Goal: Task Accomplishment & Management: Manage account settings

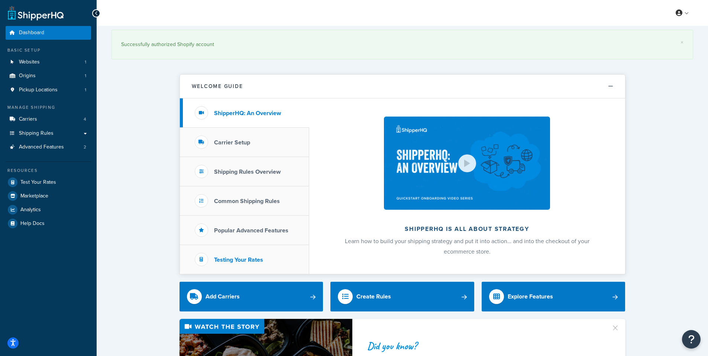
click at [235, 260] on h3 "Testing Your Rates" at bounding box center [238, 260] width 49 height 7
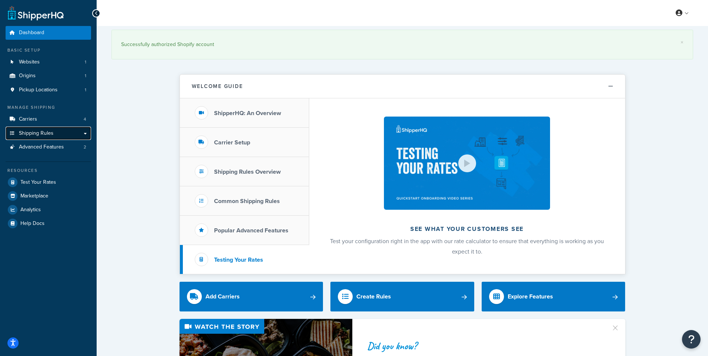
click at [61, 135] on link "Shipping Rules" at bounding box center [48, 134] width 85 height 14
click at [83, 135] on link "Shipping Rules" at bounding box center [48, 134] width 85 height 14
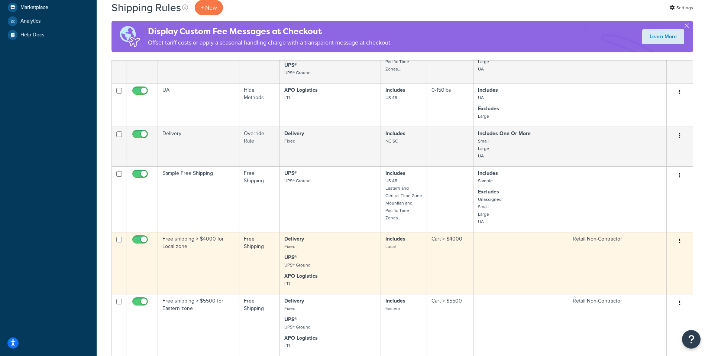
scroll to position [297, 0]
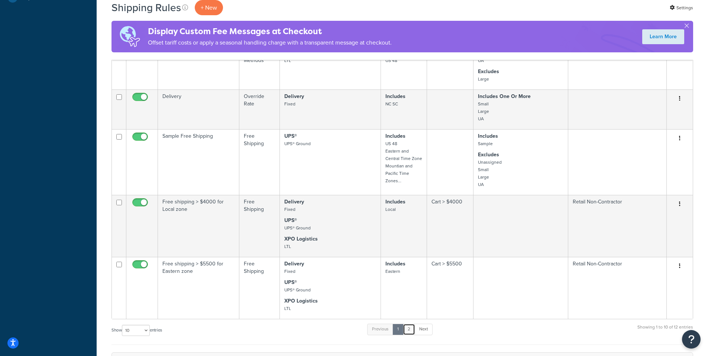
click at [410, 331] on link "2" at bounding box center [409, 329] width 12 height 11
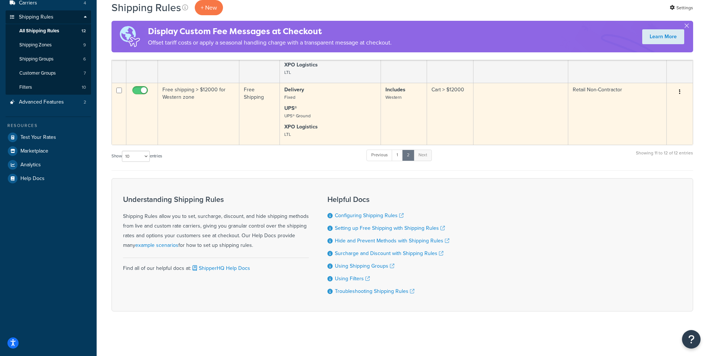
scroll to position [45, 0]
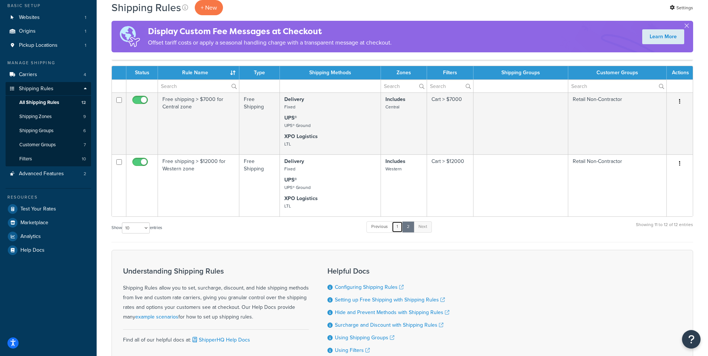
click at [397, 232] on link "1" at bounding box center [397, 227] width 11 height 11
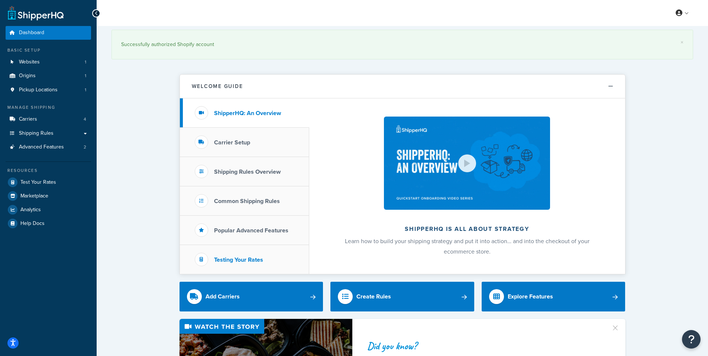
click at [246, 260] on h3 "Testing Your Rates" at bounding box center [238, 260] width 49 height 7
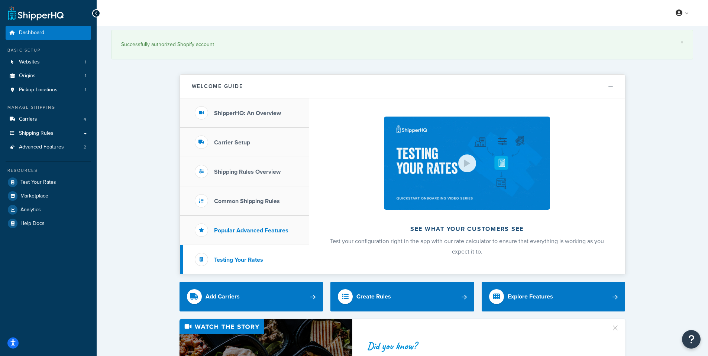
scroll to position [74, 0]
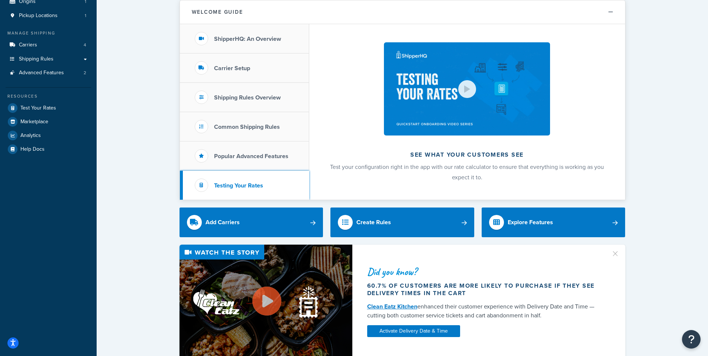
click at [247, 189] on h3 "Testing Your Rates" at bounding box center [238, 185] width 49 height 7
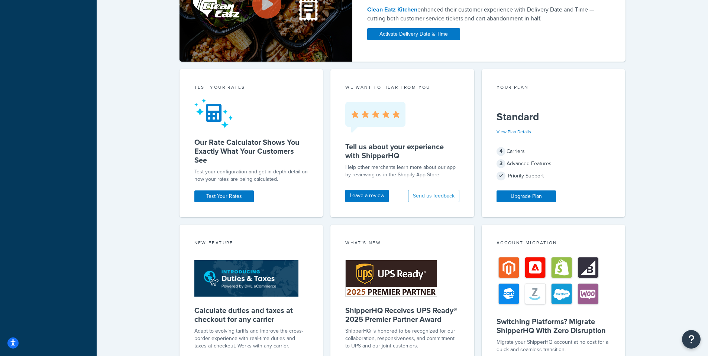
scroll to position [260, 0]
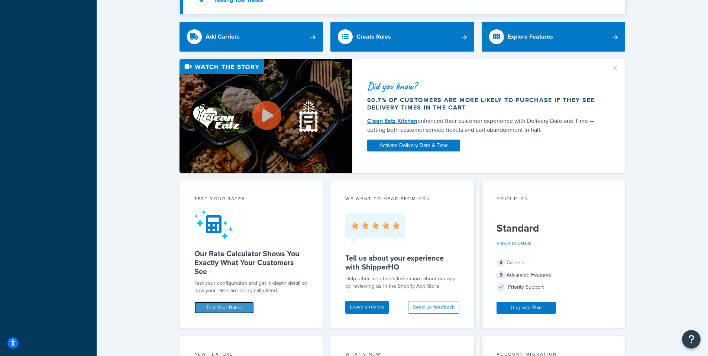
click at [226, 306] on link "Test Your Rates" at bounding box center [223, 308] width 59 height 12
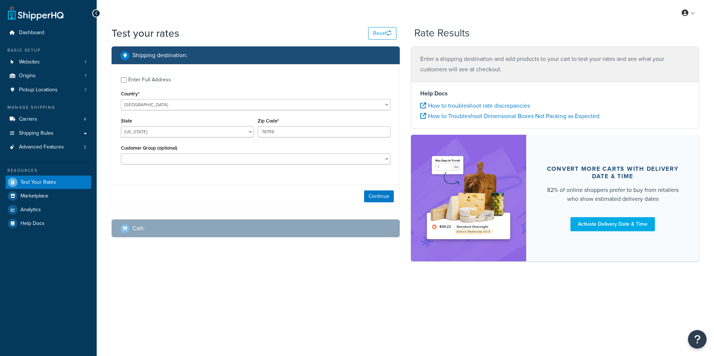
select select "[GEOGRAPHIC_DATA]"
click at [276, 129] on input "78759" at bounding box center [324, 131] width 133 height 11
click at [285, 130] on input "78759" at bounding box center [324, 131] width 133 height 11
paste input "30518"
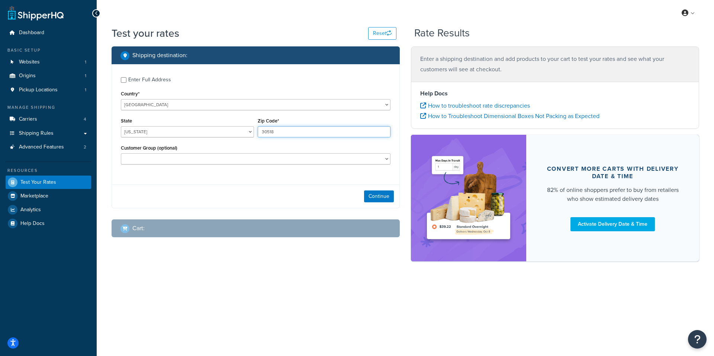
type input "30518"
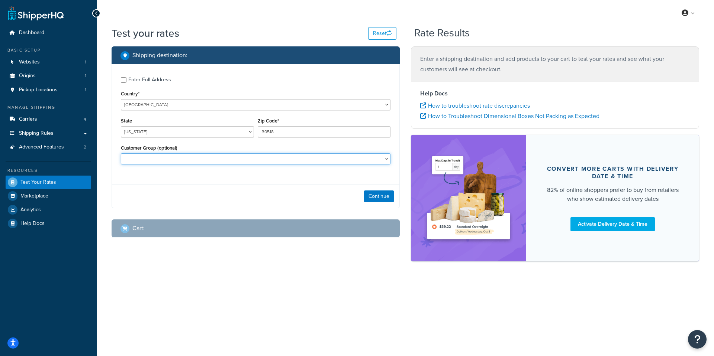
click at [236, 160] on select "Contractor Pricing Logged In Not Logged in Retail Retail Non-Contractor Wholesa…" at bounding box center [255, 159] width 269 height 11
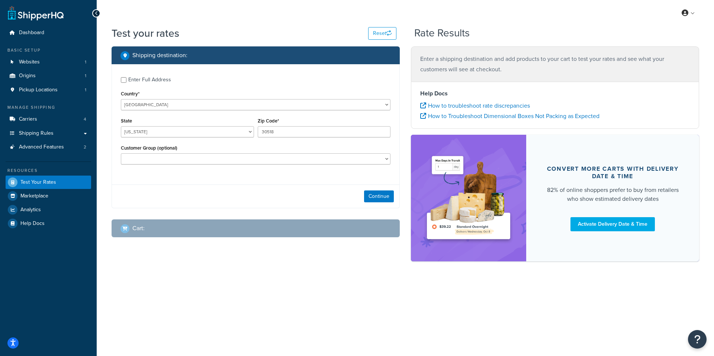
click at [211, 87] on div "Enter Full Address Country* United States United Kingdom Afghanistan Åland Isla…" at bounding box center [255, 121] width 287 height 115
click at [376, 198] on button "Continue" at bounding box center [379, 197] width 30 height 12
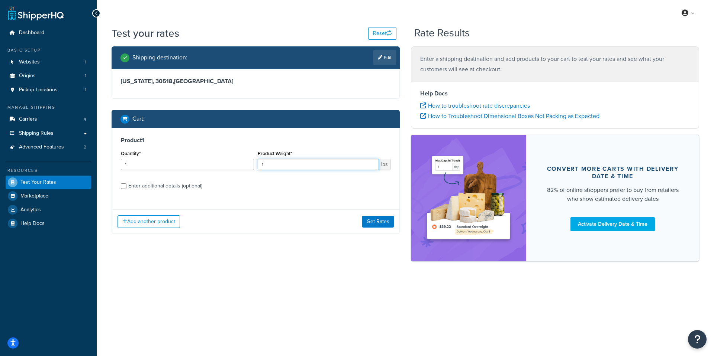
click at [339, 165] on input "1" at bounding box center [319, 164] width 122 height 11
click at [295, 159] on input "1" at bounding box center [319, 164] width 122 height 11
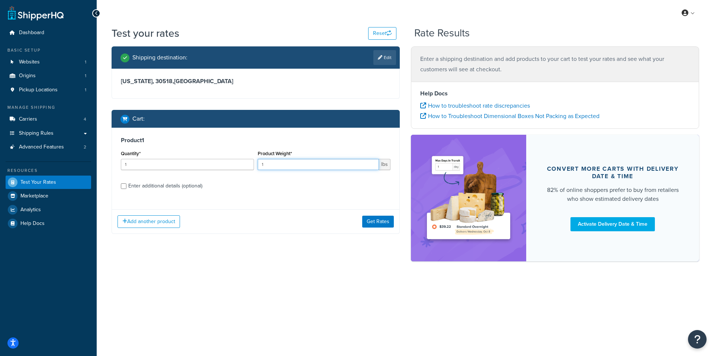
click at [295, 159] on input "1" at bounding box center [319, 164] width 122 height 11
type input "860"
click at [377, 219] on button "Get Rates" at bounding box center [378, 222] width 32 height 12
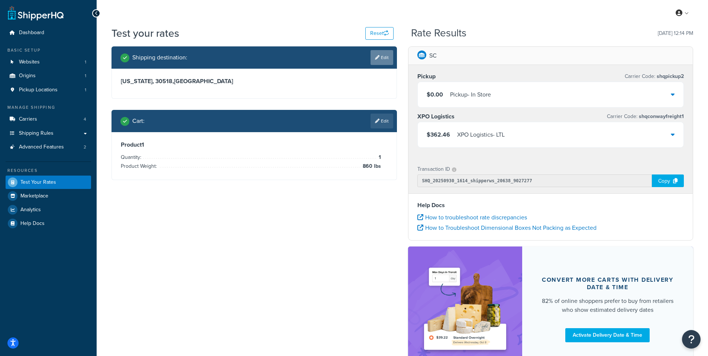
click at [377, 55] on icon at bounding box center [377, 57] width 4 height 4
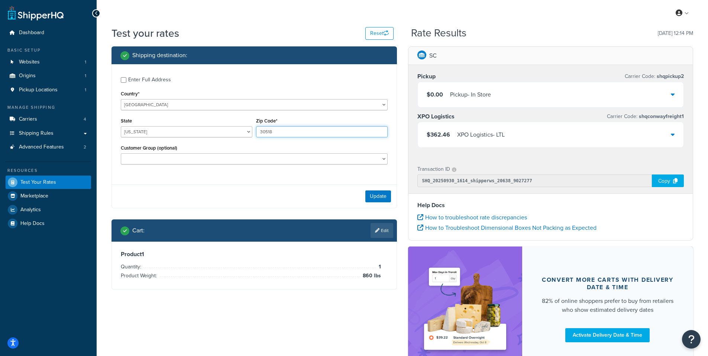
click at [301, 129] on input "30518" at bounding box center [322, 131] width 132 height 11
click at [229, 137] on select "Alabama Alaska American Samoa Arizona Arkansas Armed Forces Americas Armed Forc…" at bounding box center [187, 131] width 132 height 11
select select "GA"
click at [121, 127] on select "Alabama Alaska American Samoa Arizona Arkansas Armed Forces Americas Armed Forc…" at bounding box center [187, 131] width 132 height 11
click at [382, 194] on button "Update" at bounding box center [378, 197] width 26 height 12
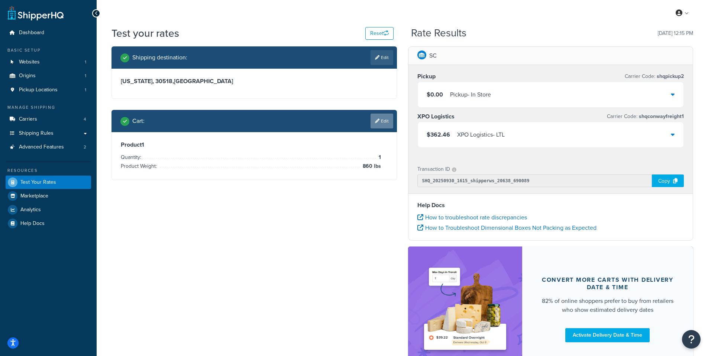
click at [376, 126] on link "Edit" at bounding box center [382, 121] width 23 height 15
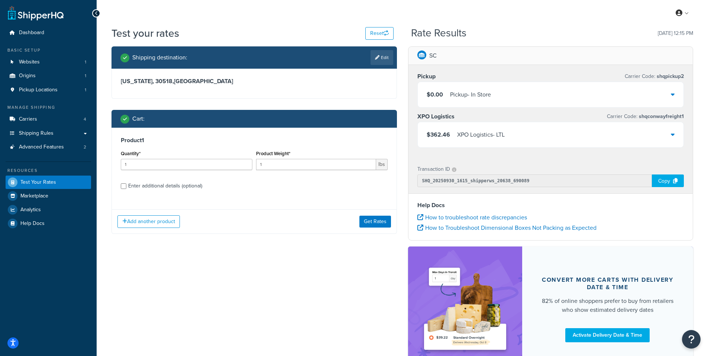
click at [160, 189] on div "Enter additional details (optional)" at bounding box center [165, 186] width 74 height 10
click at [126, 189] on input "Enter additional details (optional)" at bounding box center [124, 187] width 6 height 6
checkbox input "true"
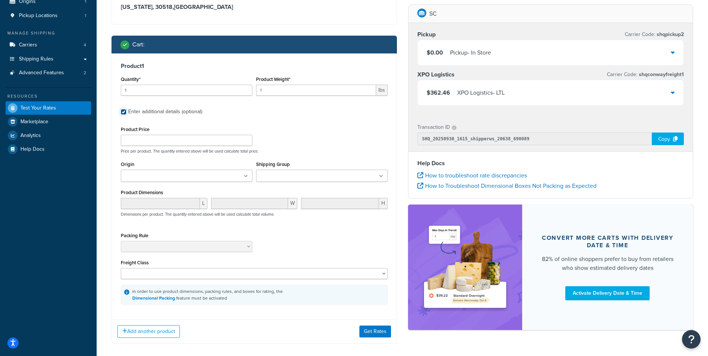
scroll to position [112, 0]
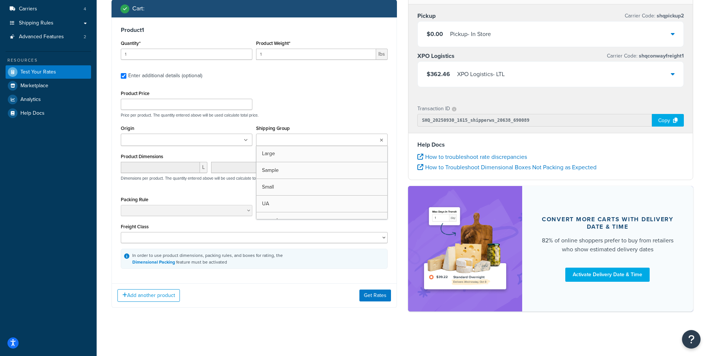
click at [257, 142] on ul at bounding box center [322, 140] width 132 height 12
click at [253, 140] on div "Origin SC" at bounding box center [186, 137] width 135 height 28
click at [248, 140] on ul at bounding box center [187, 140] width 132 height 12
click at [217, 143] on ul at bounding box center [187, 140] width 132 height 12
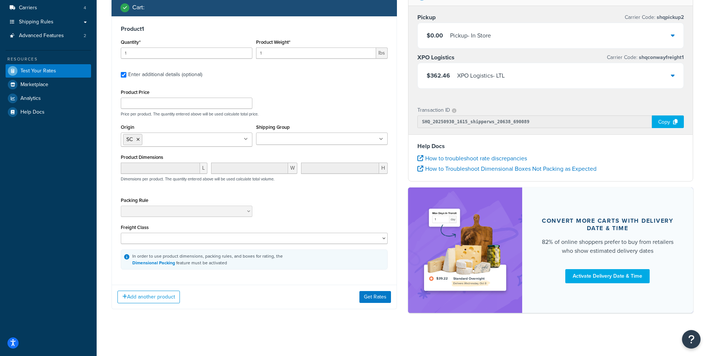
click at [284, 141] on input "Shipping Group" at bounding box center [291, 139] width 66 height 8
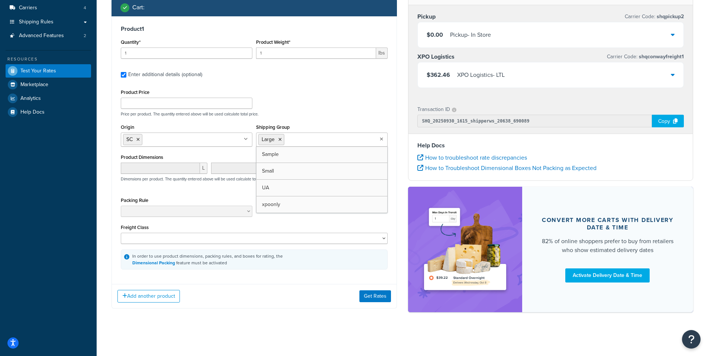
click at [314, 123] on div "Shipping Group Large Sample Small UA xpoonly" at bounding box center [322, 134] width 132 height 25
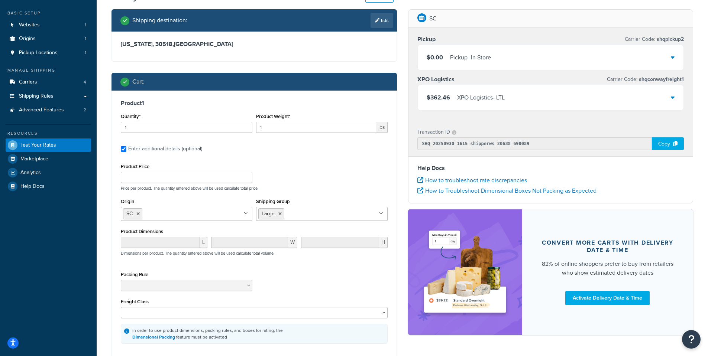
scroll to position [0, 0]
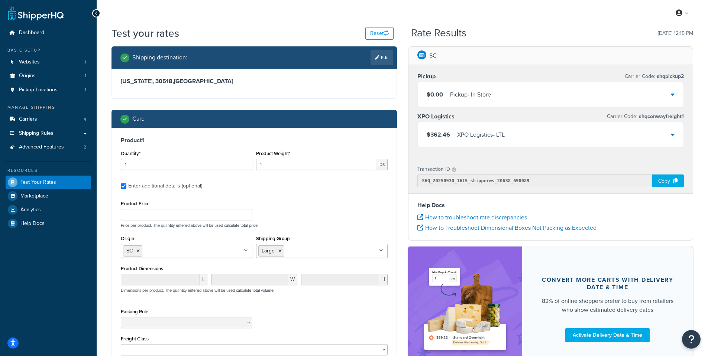
click at [676, 119] on span "shqconwayfreight1" at bounding box center [660, 117] width 46 height 8
click at [674, 134] on icon at bounding box center [673, 135] width 4 height 6
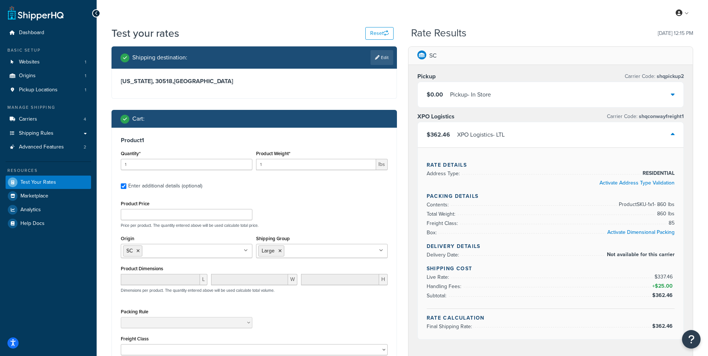
click at [672, 102] on div "$0.00 Pickup - In Store" at bounding box center [551, 94] width 266 height 25
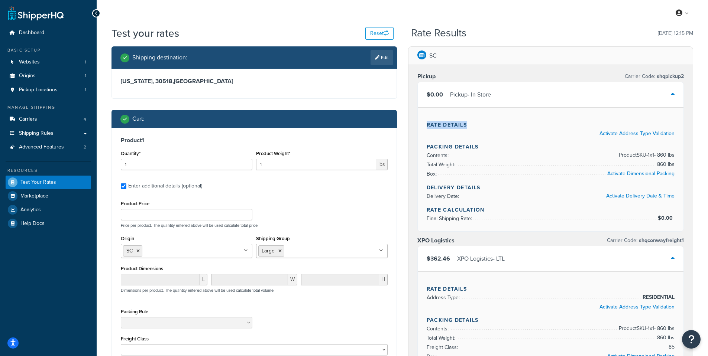
drag, startPoint x: 672, startPoint y: 97, endPoint x: 561, endPoint y: 110, distance: 111.8
click at [567, 110] on div "$0.00 Pickup - In Store Rate Details Activate Address Type Validation Packing D…" at bounding box center [550, 157] width 267 height 150
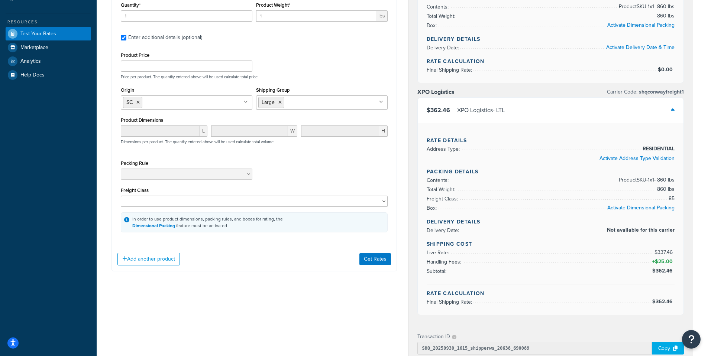
scroll to position [112, 0]
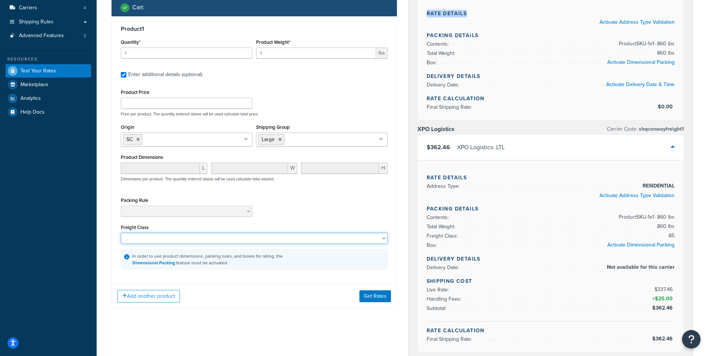
click at [381, 241] on select "50 55 60 65 70 77.5 85 92.5 100 110 125 150 175 200 250 300 400 500" at bounding box center [254, 238] width 267 height 11
select select "85"
click at [121, 234] on select "50 55 60 65 70 77.5 85 92.5 100 110 125 150 175 200 250 300 400 500" at bounding box center [254, 238] width 267 height 11
click at [377, 298] on button "Get Rates" at bounding box center [375, 297] width 32 height 12
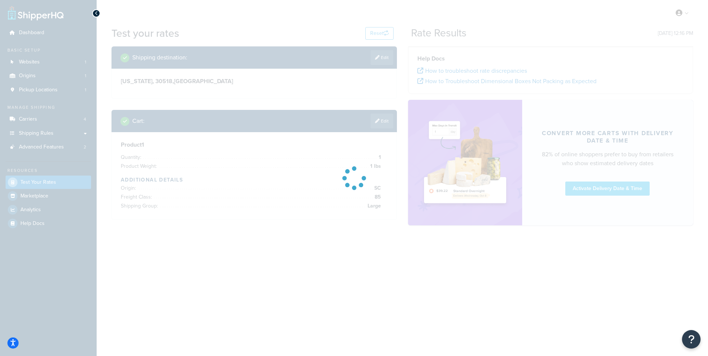
scroll to position [0, 0]
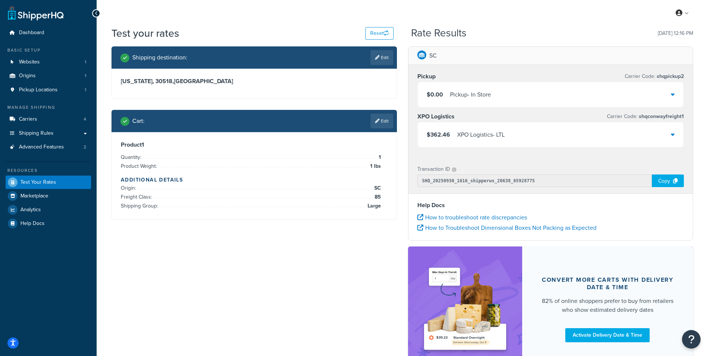
click at [363, 202] on li "Shipping Group: Large" at bounding box center [251, 206] width 260 height 9
click at [381, 129] on div "Cart : Edit" at bounding box center [254, 121] width 285 height 22
click at [381, 126] on link "Edit" at bounding box center [382, 121] width 23 height 15
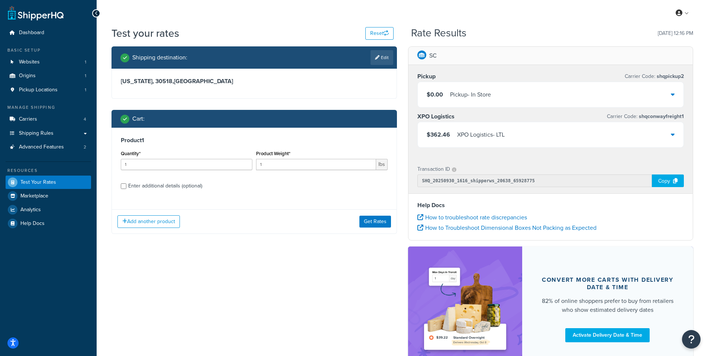
click at [156, 187] on div "Enter additional details (optional)" at bounding box center [165, 186] width 74 height 10
click at [126, 187] on input "Enter additional details (optional)" at bounding box center [124, 187] width 6 height 6
checkbox input "true"
select select "85"
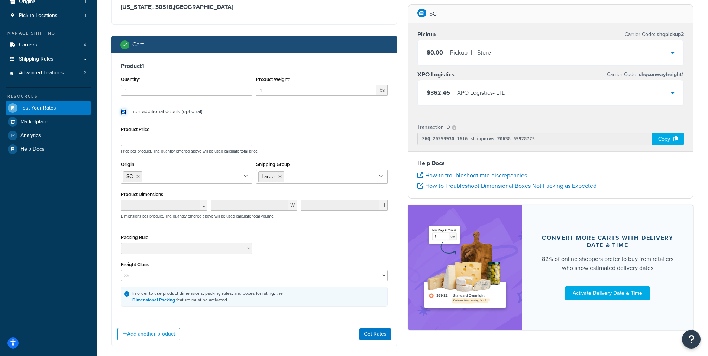
scroll to position [112, 0]
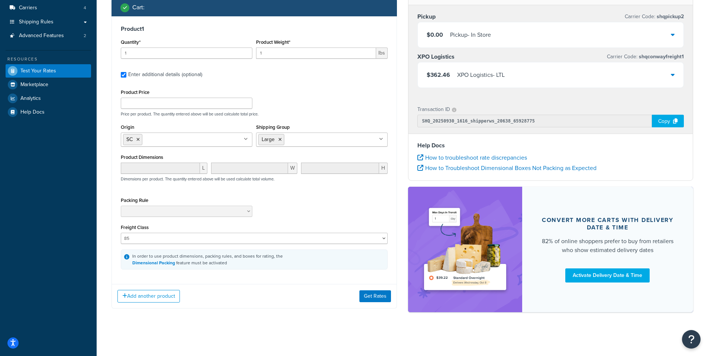
click at [386, 141] on ul "Large" at bounding box center [322, 140] width 132 height 14
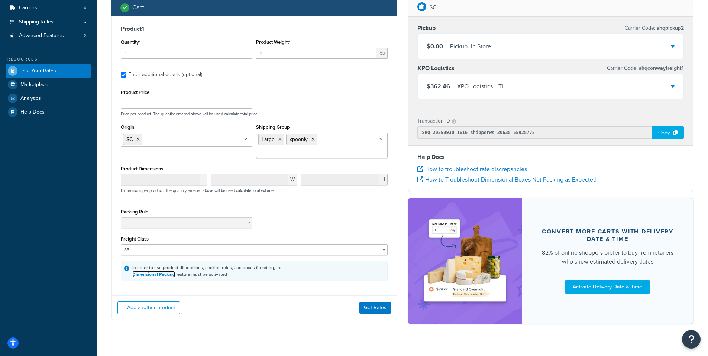
click at [166, 276] on link "Dimensional Packing" at bounding box center [153, 274] width 43 height 7
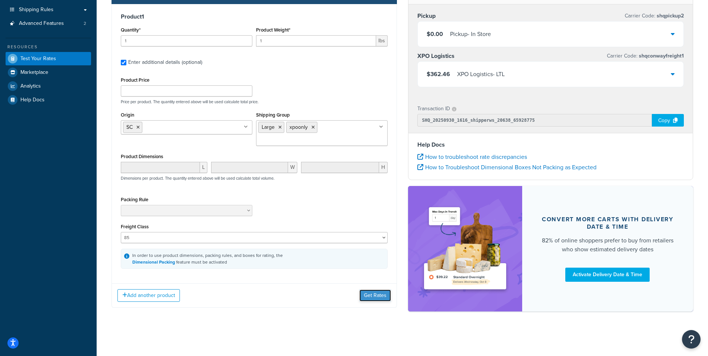
click at [371, 295] on button "Get Rates" at bounding box center [375, 296] width 32 height 12
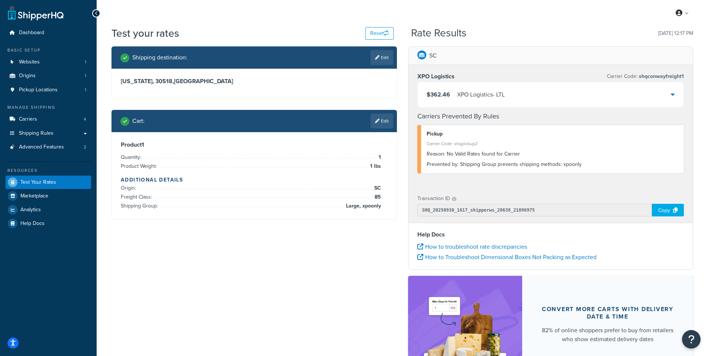
click at [391, 113] on div "Cart : Edit" at bounding box center [254, 121] width 285 height 22
click at [384, 118] on link "Edit" at bounding box center [382, 121] width 23 height 15
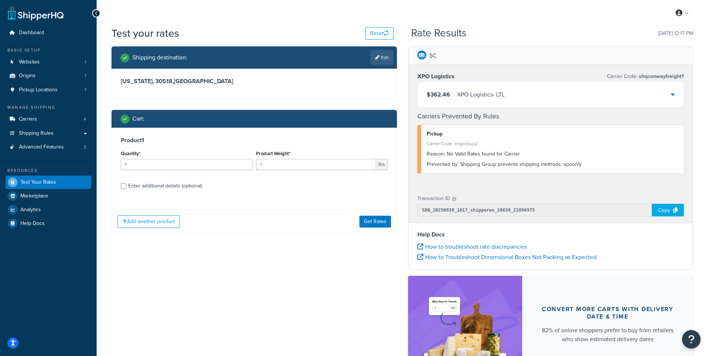
click at [168, 181] on div "Enter additional details (optional)" at bounding box center [165, 186] width 74 height 10
click at [126, 184] on input "Enter additional details (optional)" at bounding box center [124, 187] width 6 height 6
checkbox input "true"
select select "85"
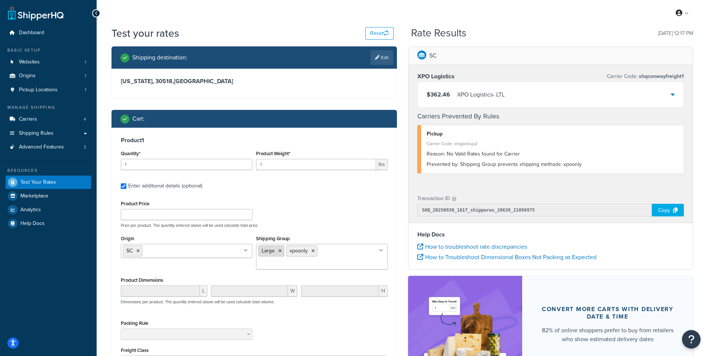
click at [278, 252] on icon at bounding box center [279, 251] width 3 height 4
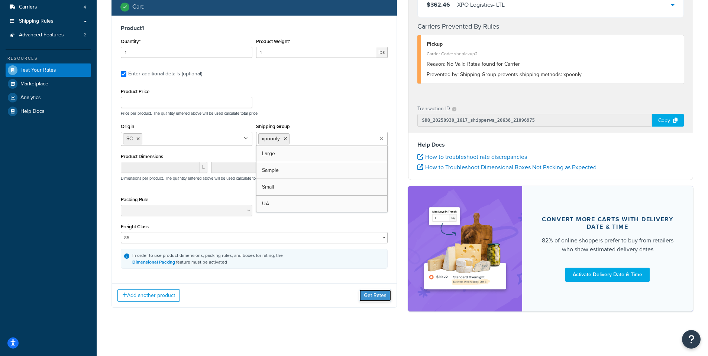
click at [375, 295] on button "Get Rates" at bounding box center [375, 296] width 32 height 12
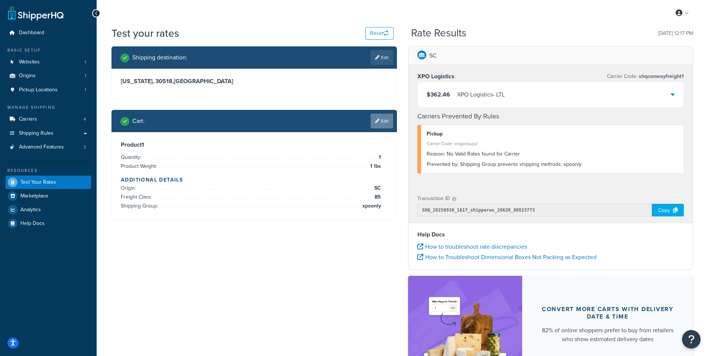
click at [377, 123] on icon at bounding box center [377, 121] width 4 height 4
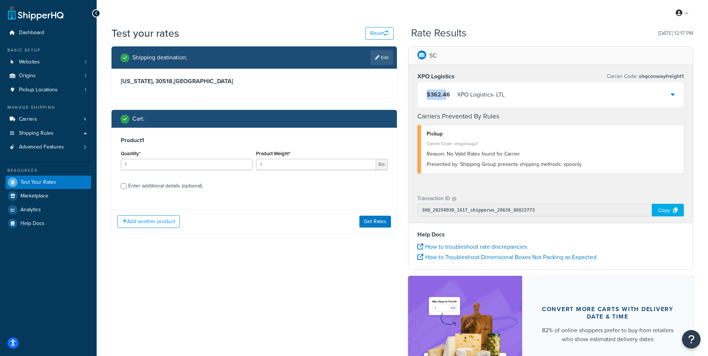
drag, startPoint x: 445, startPoint y: 95, endPoint x: 421, endPoint y: 98, distance: 24.4
click at [421, 98] on div "$362.46 XPO Logistics - LTL" at bounding box center [551, 94] width 266 height 25
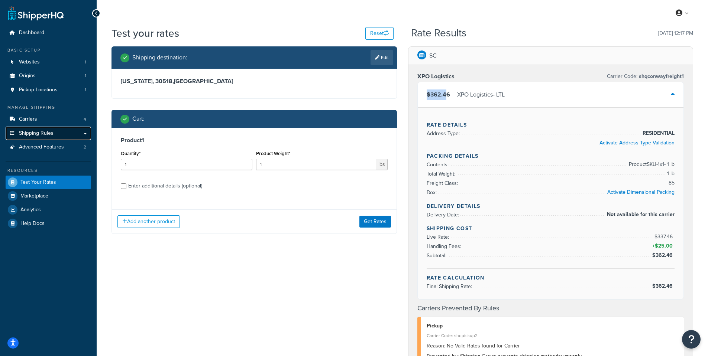
click at [56, 135] on link "Shipping Rules" at bounding box center [48, 134] width 85 height 14
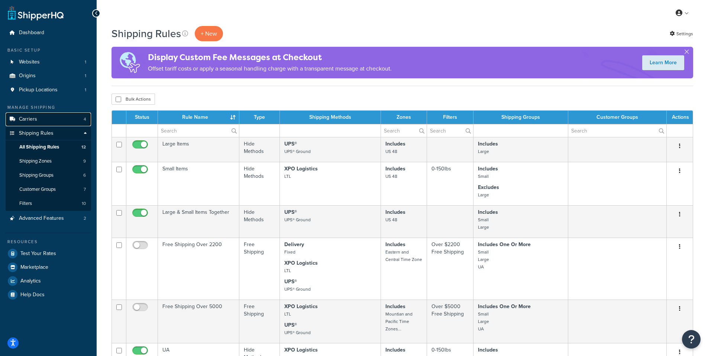
click at [54, 125] on link "Carriers 4" at bounding box center [48, 120] width 85 height 14
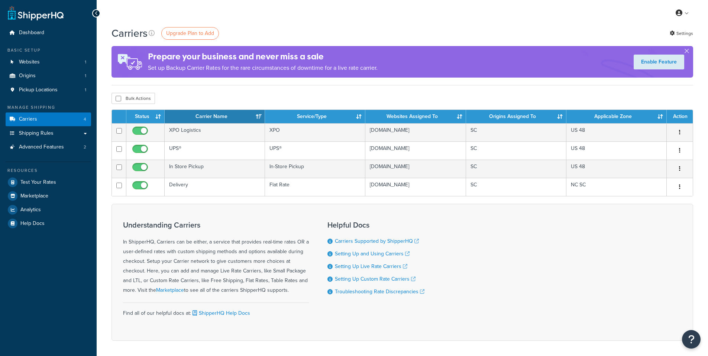
click at [54, 131] on link "Shipping Rules" at bounding box center [48, 134] width 85 height 14
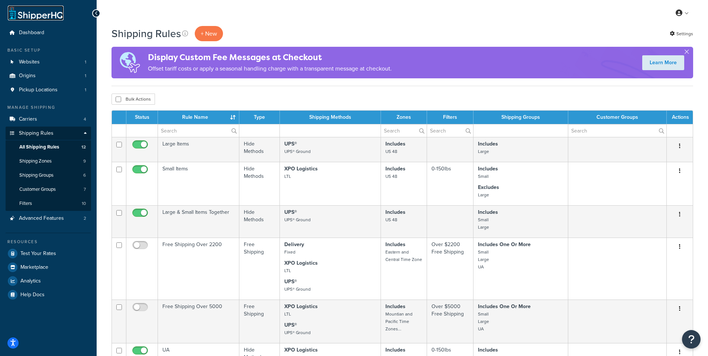
click at [39, 19] on link at bounding box center [36, 13] width 56 height 15
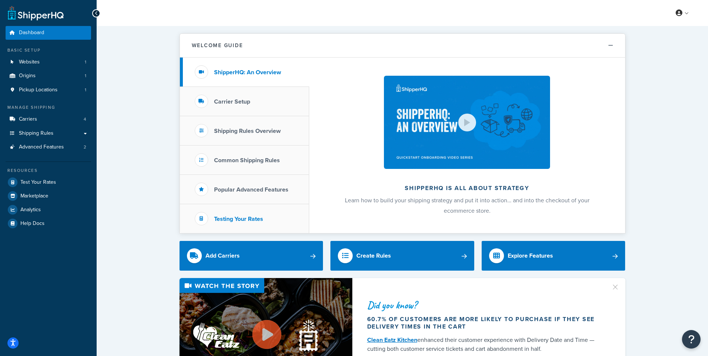
click at [248, 218] on h3 "Testing Your Rates" at bounding box center [238, 219] width 49 height 7
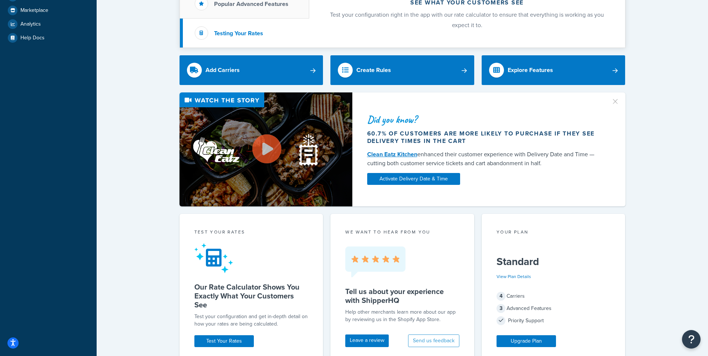
scroll to position [223, 0]
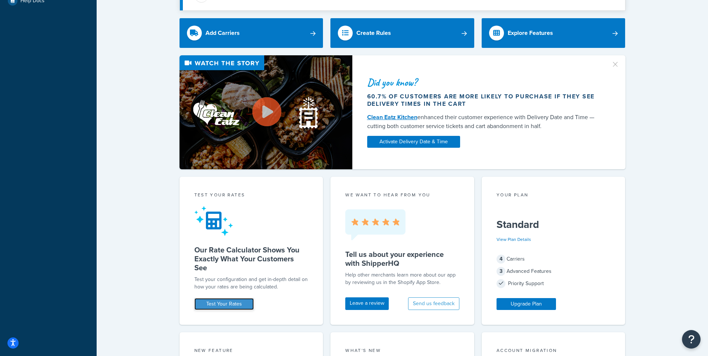
click at [231, 306] on link "Test Your Rates" at bounding box center [223, 304] width 59 height 12
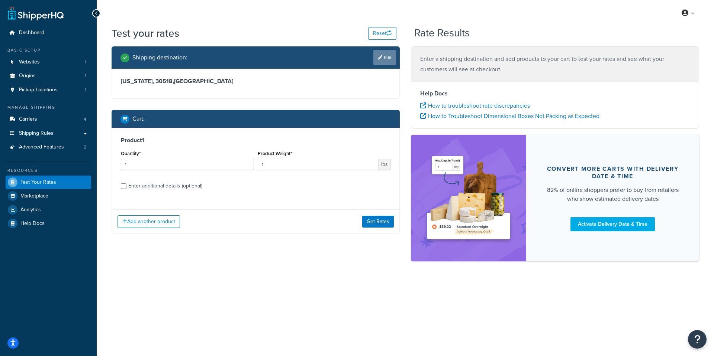
click at [378, 56] on icon at bounding box center [380, 57] width 4 height 4
select select "GA"
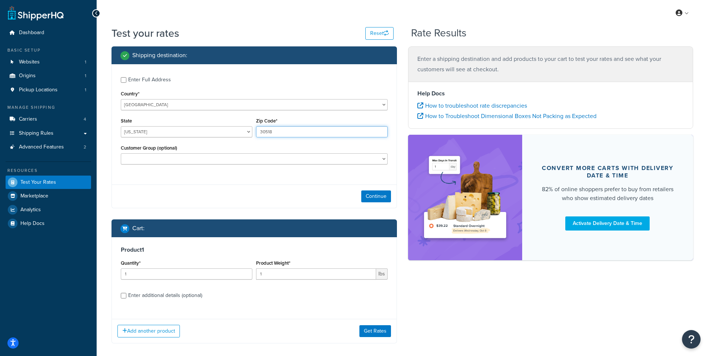
click at [269, 135] on input "30518" at bounding box center [322, 131] width 132 height 11
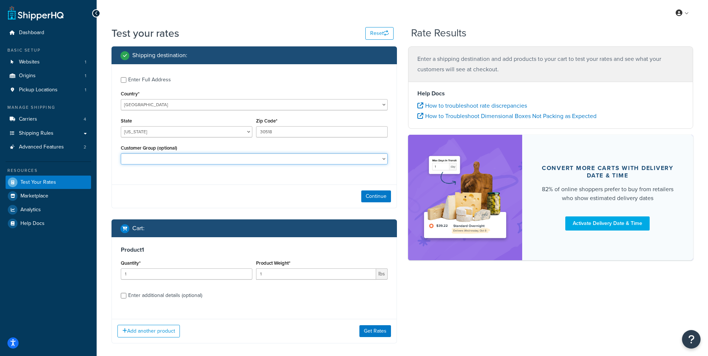
click at [193, 156] on select "Contractor Pricing Logged In Not Logged in Retail Retail Non-Contractor Wholesa…" at bounding box center [254, 159] width 267 height 11
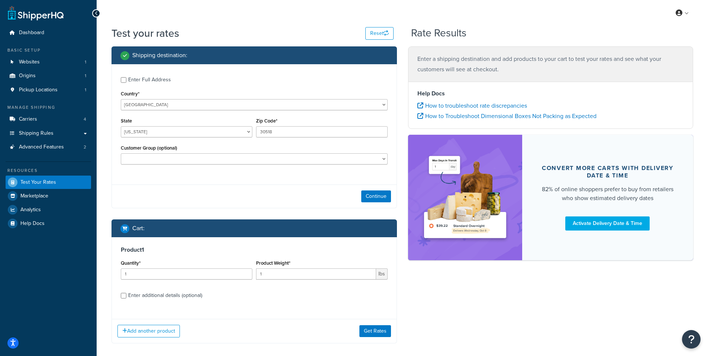
click at [446, 306] on div "Shipping destination : Enter Full Address Country* [GEOGRAPHIC_DATA] [GEOGRAPHI…" at bounding box center [402, 200] width 593 height 308
click at [375, 199] on button "Continue" at bounding box center [376, 197] width 30 height 12
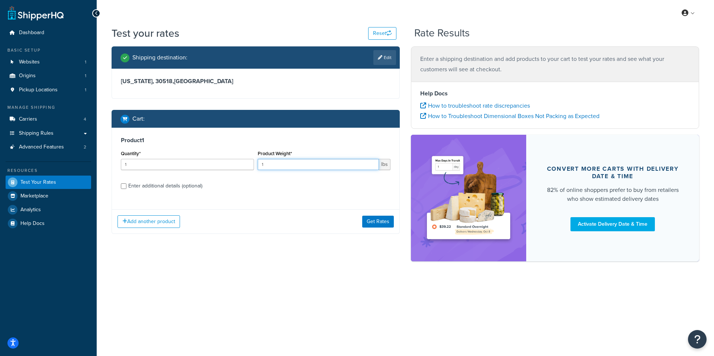
click at [293, 162] on input "1" at bounding box center [319, 164] width 122 height 11
drag, startPoint x: 289, startPoint y: 166, endPoint x: -8, endPoint y: 161, distance: 296.6
click at [0, 161] on html "Accessibility Screen-Reader Guide, Feedback, and Issue Reporting | New window S…" at bounding box center [357, 178] width 714 height 356
type input "860"
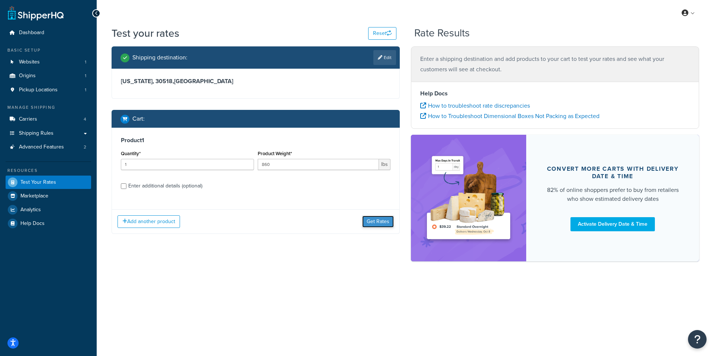
click at [375, 226] on button "Get Rates" at bounding box center [378, 222] width 32 height 12
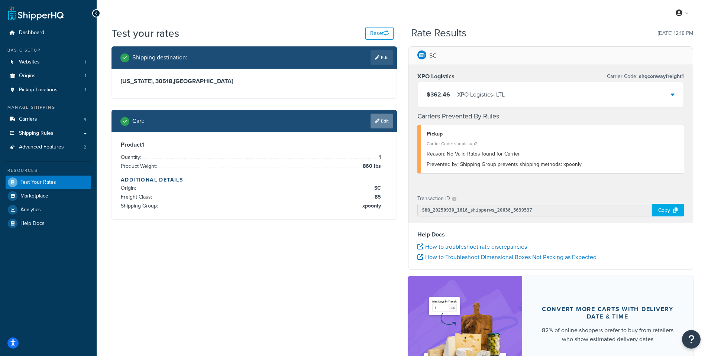
drag, startPoint x: 378, startPoint y: 134, endPoint x: 379, endPoint y: 128, distance: 6.1
click at [378, 133] on div "Product 1 Quantity: 1 Product Weight: 860 lbs Additional Details Origin: SC Fre…" at bounding box center [254, 175] width 285 height 87
click at [379, 127] on link "Edit" at bounding box center [382, 121] width 23 height 15
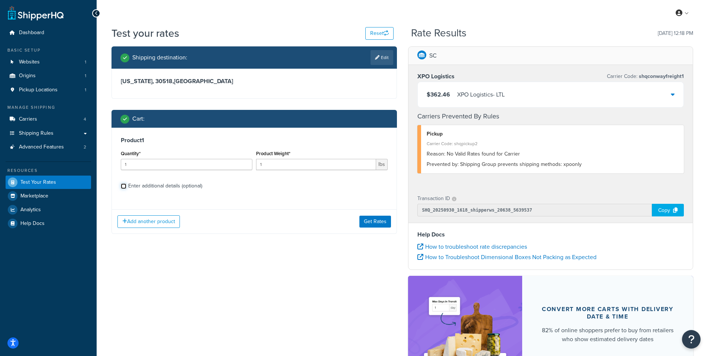
click at [125, 185] on input "Enter additional details (optional)" at bounding box center [124, 187] width 6 height 6
checkbox input "true"
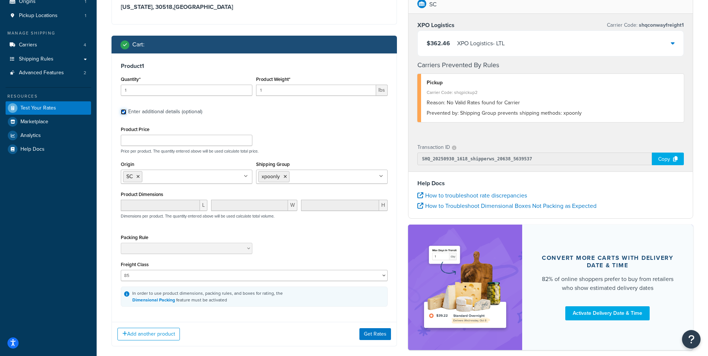
scroll to position [90, 0]
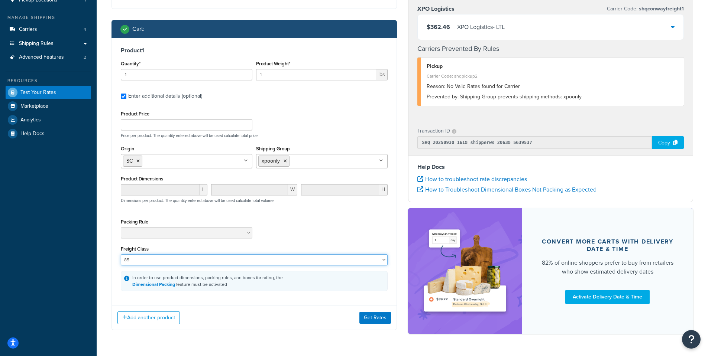
click at [202, 258] on select "50 55 60 65 70 77.5 85 92.5 100 110 125 150 175 200 250 300 400 500" at bounding box center [254, 260] width 267 height 11
click at [121, 255] on select "50 55 60 65 70 77.5 85 92.5 100 110 125 150 175 200 250 300 400 500" at bounding box center [254, 260] width 267 height 11
click at [219, 258] on div "Freight Class 50 55 60 65 70 77.5 85 92.5 100 110 125 150 175 200 250 300 400 5…" at bounding box center [254, 255] width 267 height 22
click at [220, 260] on select "50 55 60 65 70 77.5 85 92.5 100 110 125 150 175 200 250 300 400 500" at bounding box center [254, 260] width 267 height 11
select select "125"
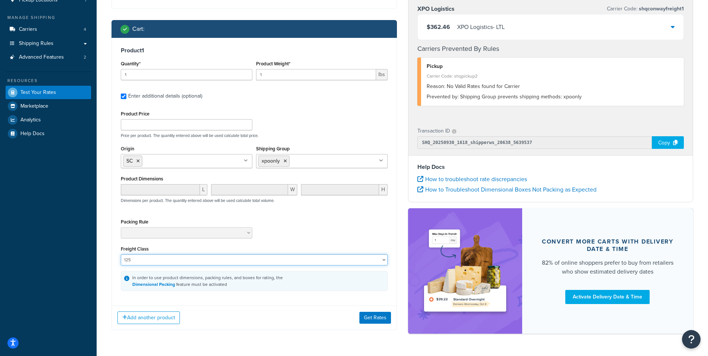
click at [121, 255] on select "50 55 60 65 70 77.5 85 92.5 100 110 125 150 175 200 250 300 400 500" at bounding box center [254, 260] width 267 height 11
click at [382, 320] on button "Get Rates" at bounding box center [375, 318] width 32 height 12
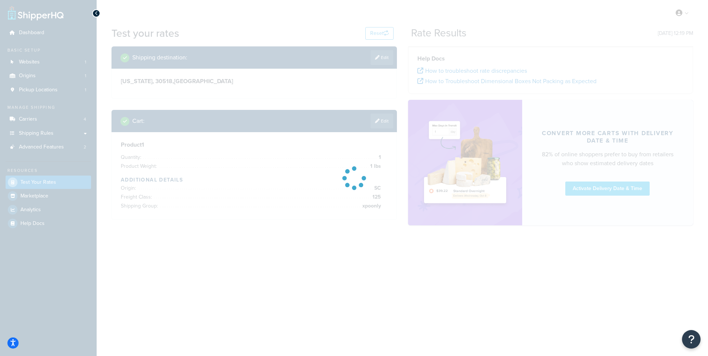
scroll to position [0, 0]
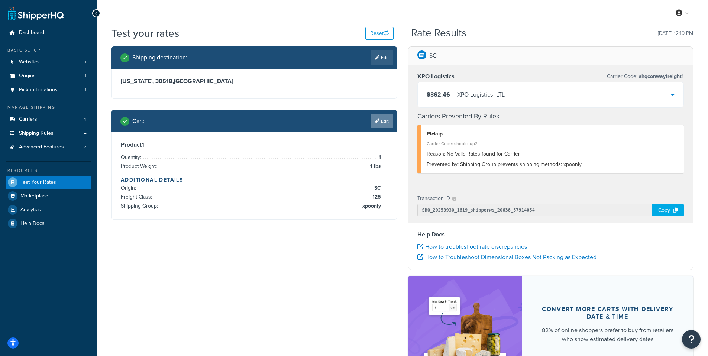
click at [373, 122] on link "Edit" at bounding box center [382, 121] width 23 height 15
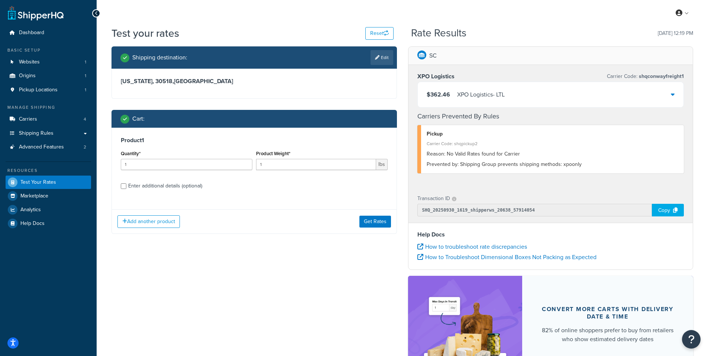
click at [180, 186] on div "Enter additional details (optional)" at bounding box center [165, 186] width 74 height 10
click at [126, 186] on input "Enter additional details (optional)" at bounding box center [124, 187] width 6 height 6
checkbox input "true"
select select "125"
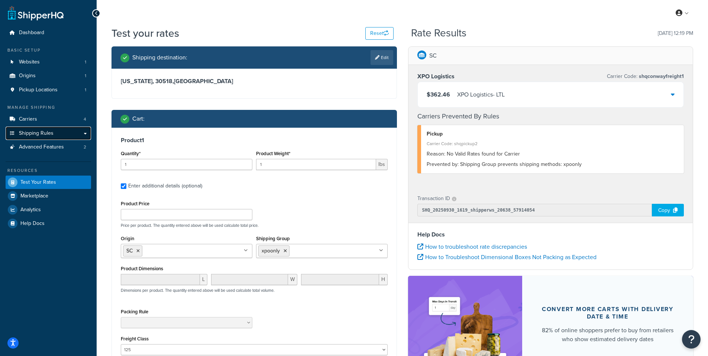
click at [67, 135] on link "Shipping Rules" at bounding box center [48, 134] width 85 height 14
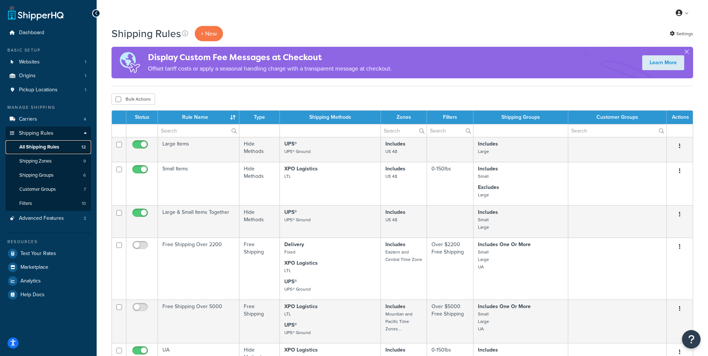
click at [64, 148] on link "All Shipping Rules 12" at bounding box center [48, 147] width 85 height 14
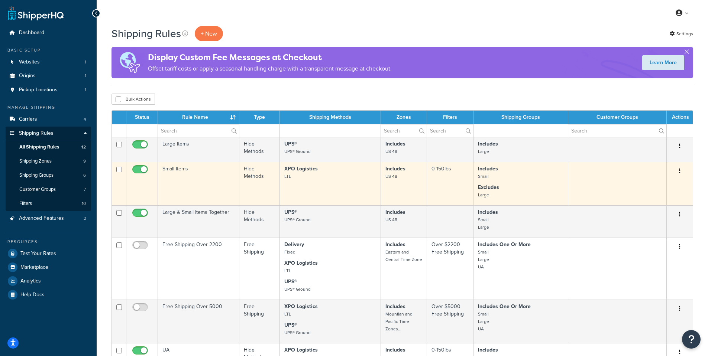
click at [680, 172] on icon "button" at bounding box center [679, 170] width 1 height 5
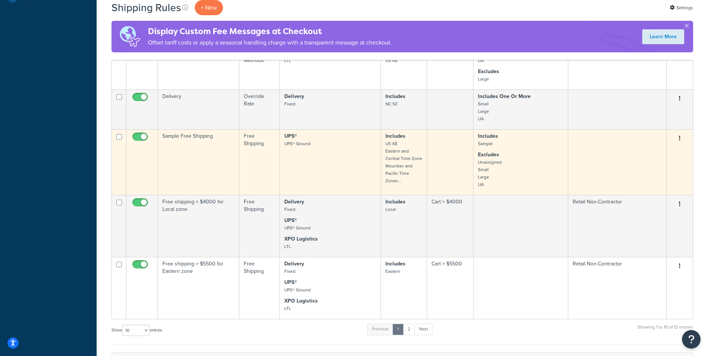
scroll to position [372, 0]
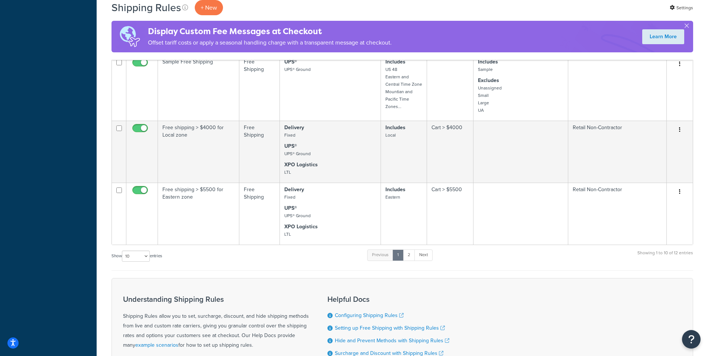
click at [583, 265] on div "Show 10 15 25 50 100 1000 entries Previous 1 2 Next Showing 1 to 10 of 12 entri…" at bounding box center [403, 260] width 582 height 22
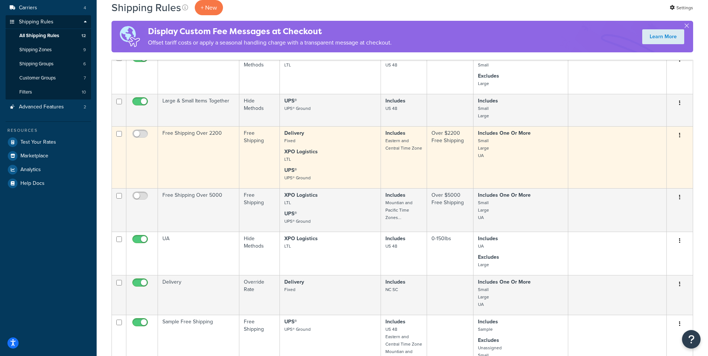
scroll to position [0, 0]
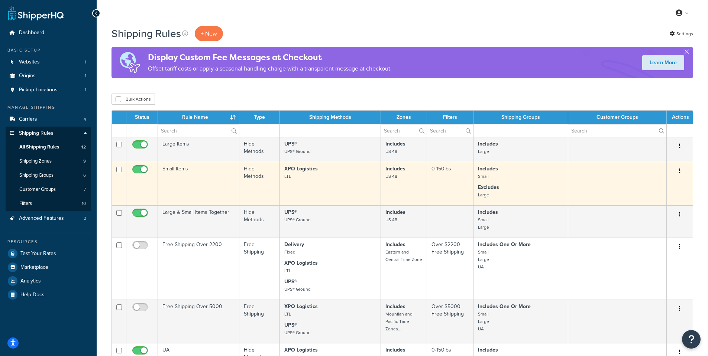
click at [680, 172] on icon "button" at bounding box center [679, 170] width 1 height 5
click at [659, 184] on link "Edit" at bounding box center [655, 185] width 59 height 15
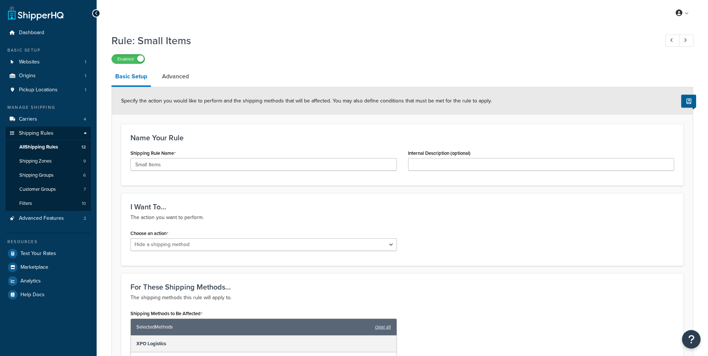
select select "HIDE"
click at [47, 146] on span "All Shipping Rules" at bounding box center [38, 147] width 39 height 6
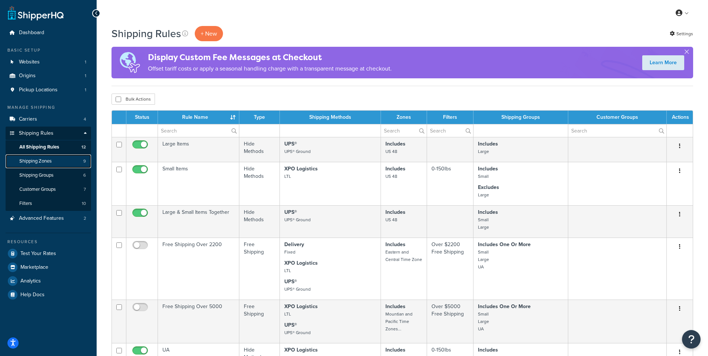
click at [58, 164] on link "Shipping Zones 9" at bounding box center [48, 162] width 85 height 14
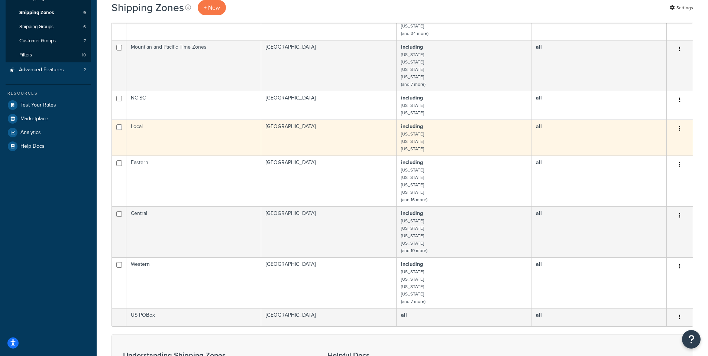
scroll to position [186, 0]
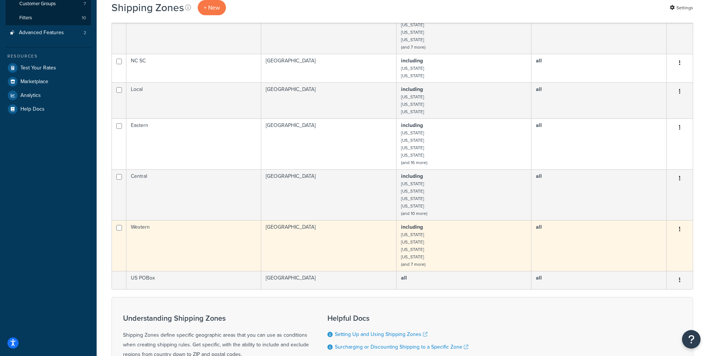
click at [189, 230] on td "Western" at bounding box center [193, 245] width 135 height 51
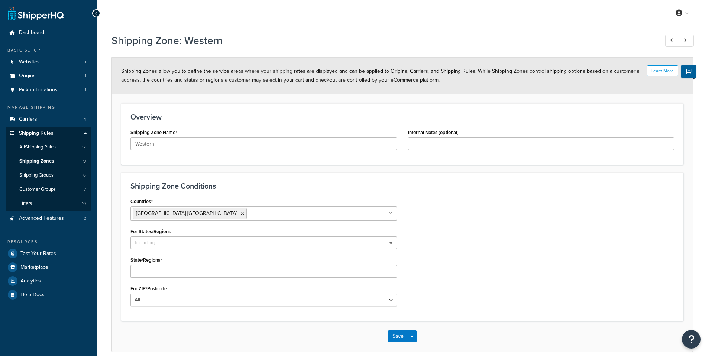
select select "including"
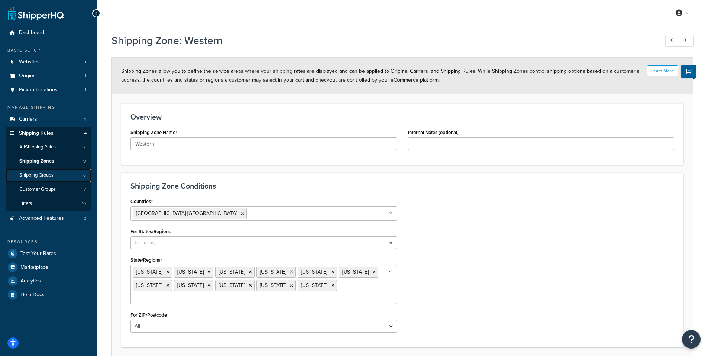
click at [47, 171] on link "Shipping Groups 6" at bounding box center [48, 176] width 85 height 14
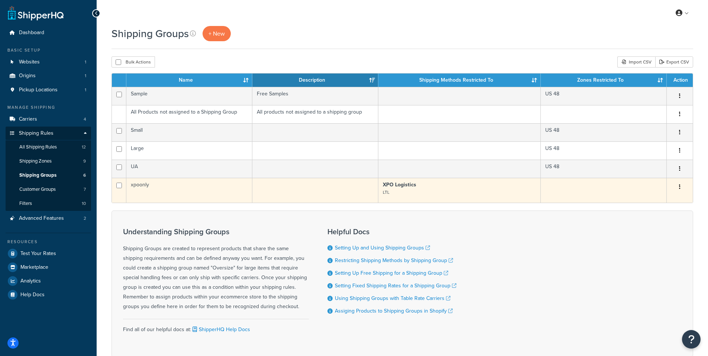
click at [158, 188] on td "xpoonly" at bounding box center [189, 190] width 126 height 25
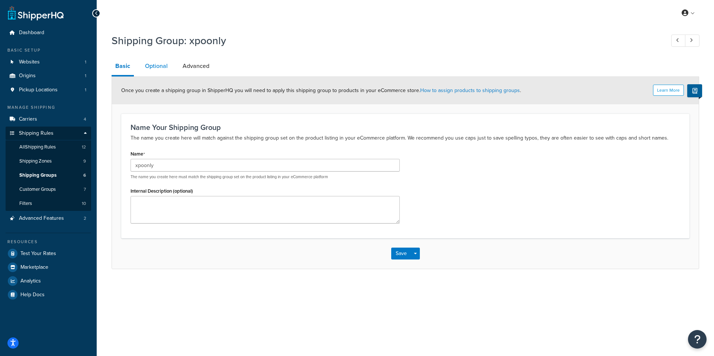
click at [149, 64] on link "Optional" at bounding box center [156, 66] width 30 height 18
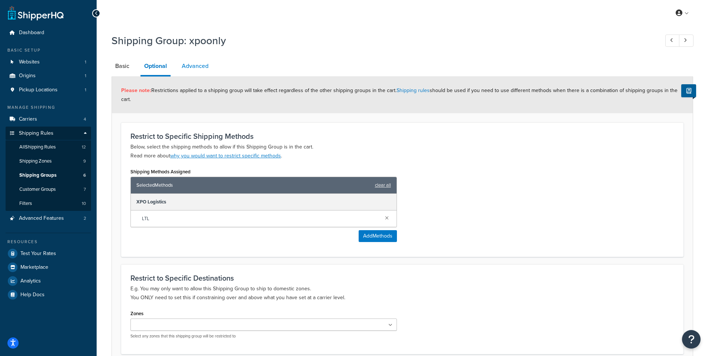
click at [197, 65] on link "Advanced" at bounding box center [195, 66] width 34 height 18
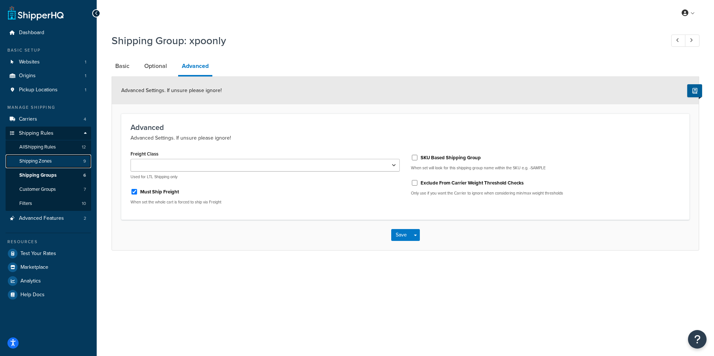
click at [55, 162] on link "Shipping Zones 9" at bounding box center [48, 162] width 85 height 14
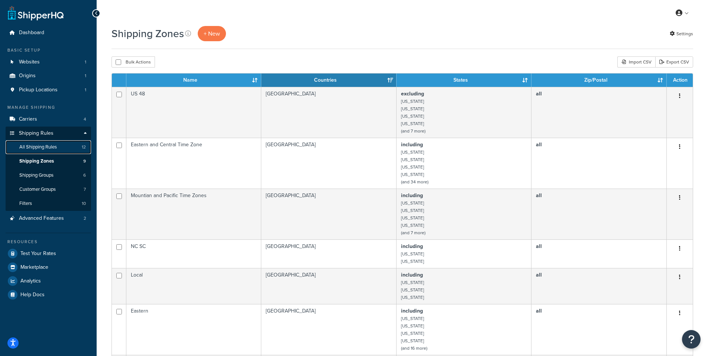
click at [57, 145] on span "All Shipping Rules" at bounding box center [38, 147] width 38 height 6
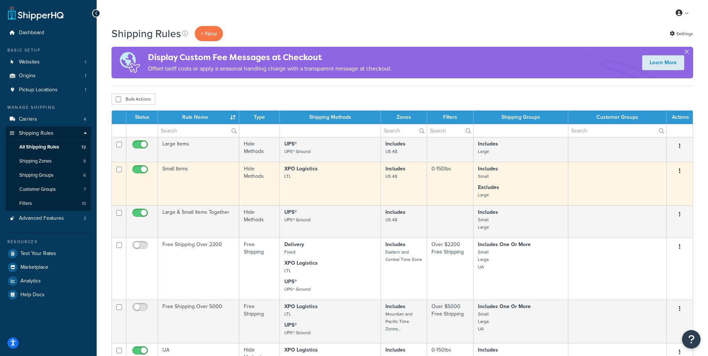
click at [314, 173] on strong "XPO Logistics" at bounding box center [300, 169] width 33 height 8
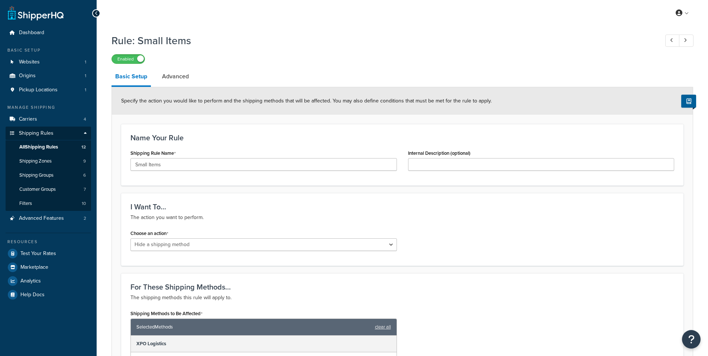
select select "HIDE"
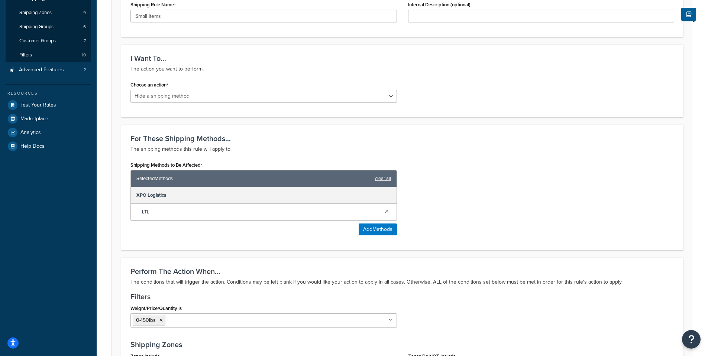
scroll to position [186, 0]
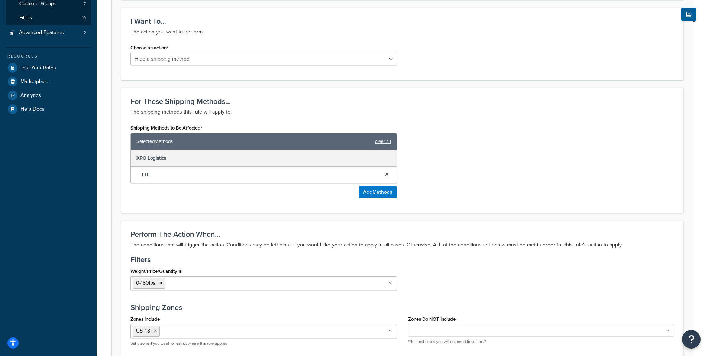
click at [147, 177] on span "LTL" at bounding box center [260, 175] width 237 height 10
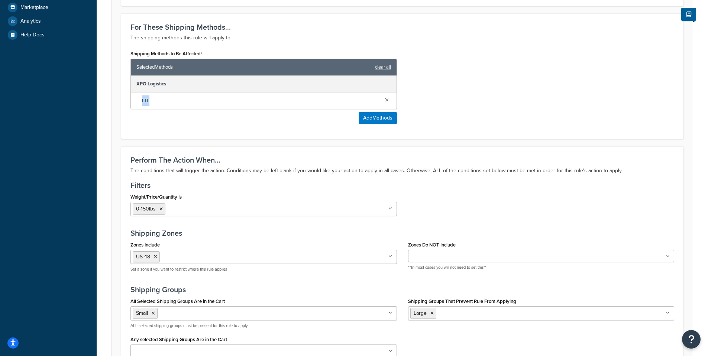
scroll to position [0, 0]
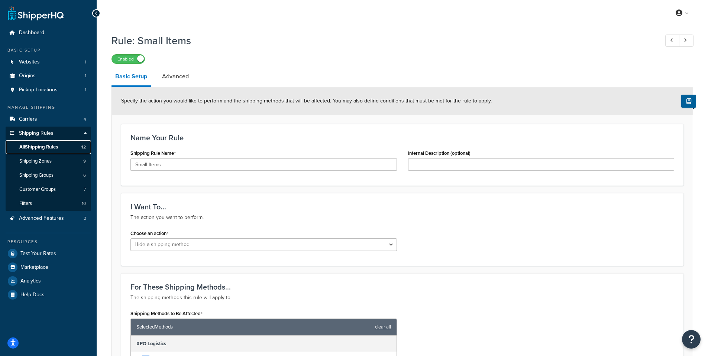
click at [61, 149] on link "All Shipping Rules 12" at bounding box center [48, 147] width 85 height 14
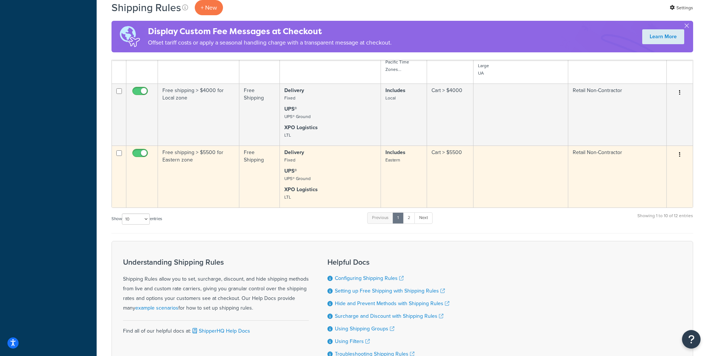
scroll to position [446, 0]
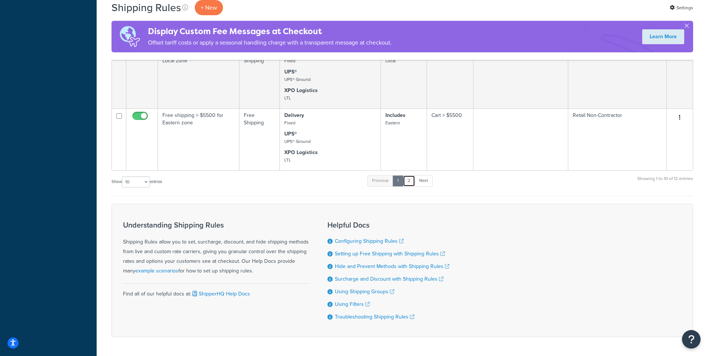
click at [408, 184] on link "2" at bounding box center [409, 180] width 12 height 11
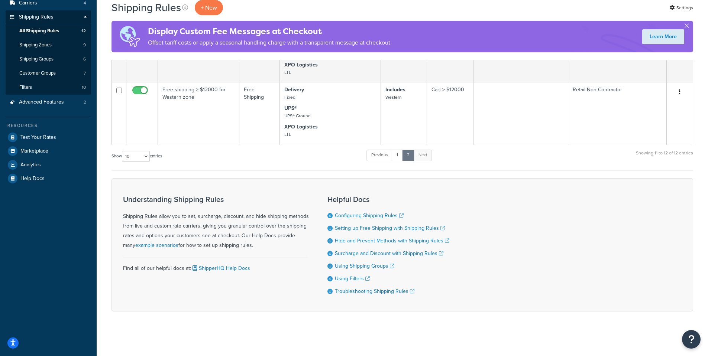
scroll to position [0, 0]
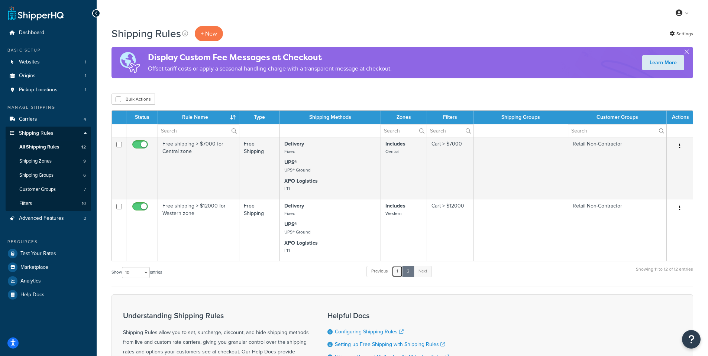
click at [401, 274] on link "1" at bounding box center [397, 271] width 11 height 11
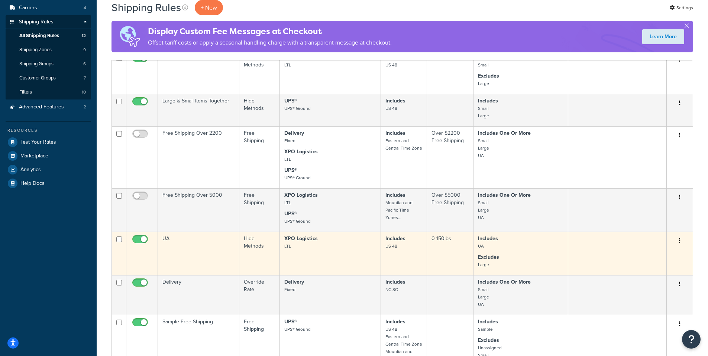
scroll to position [149, 0]
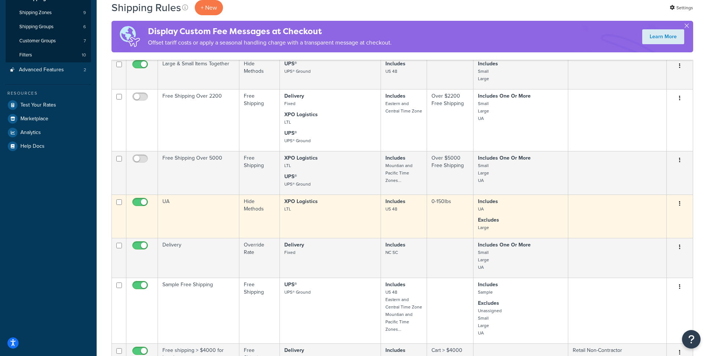
click at [193, 213] on td "UA" at bounding box center [198, 216] width 81 height 43
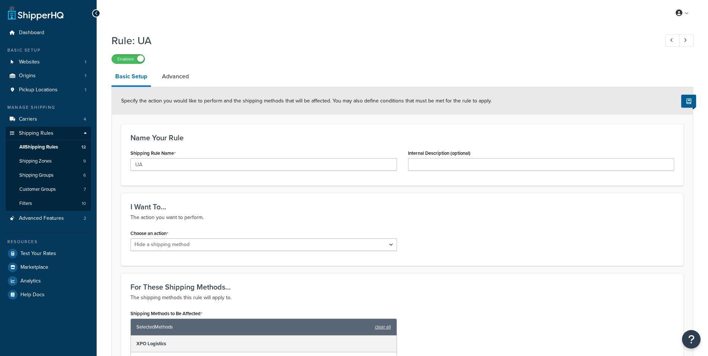
select select "HIDE"
click at [55, 201] on link "Filters 10" at bounding box center [48, 204] width 85 height 14
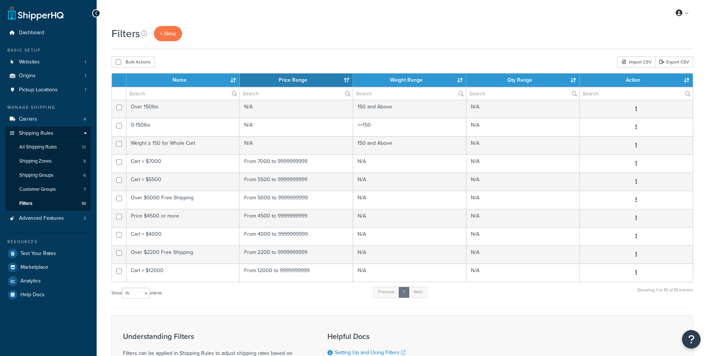
select select "15"
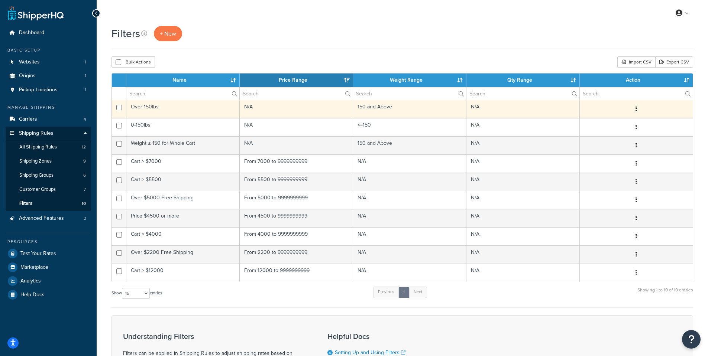
click at [154, 109] on td "Over 150lbs" at bounding box center [182, 109] width 113 height 18
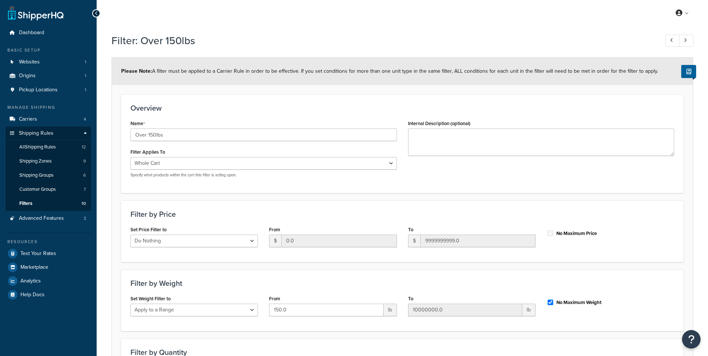
select select "range"
click at [43, 147] on span "All Shipping Rules" at bounding box center [37, 147] width 36 height 6
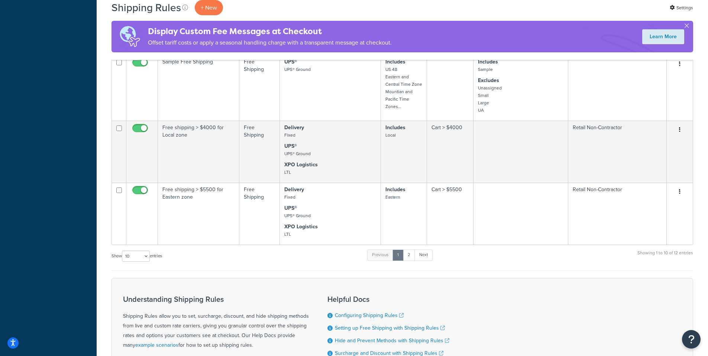
scroll to position [409, 0]
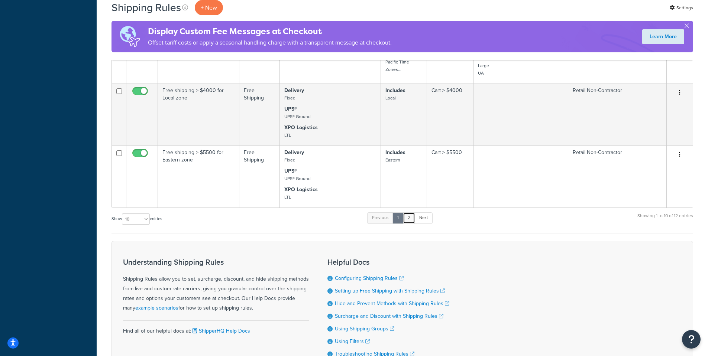
click at [409, 220] on link "2" at bounding box center [409, 218] width 12 height 11
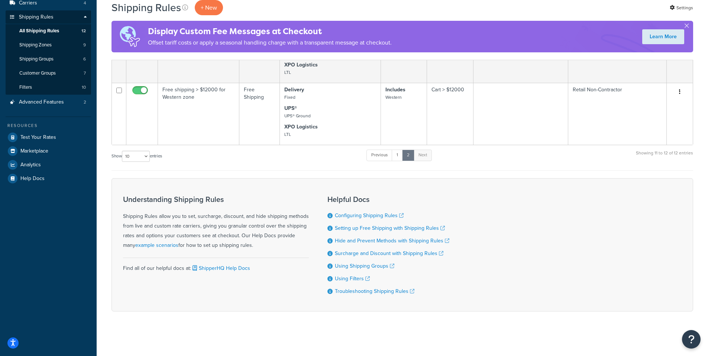
scroll to position [0, 0]
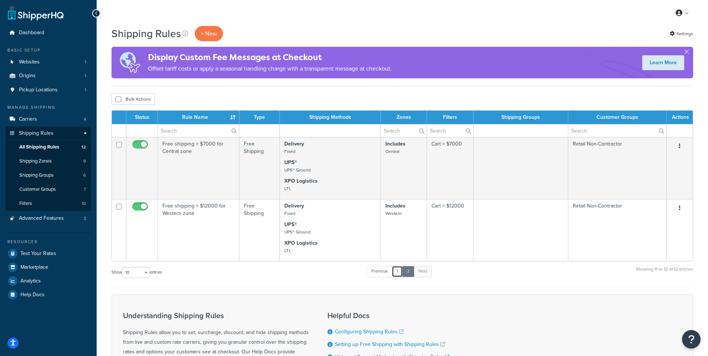
click at [397, 277] on link "1" at bounding box center [397, 271] width 11 height 11
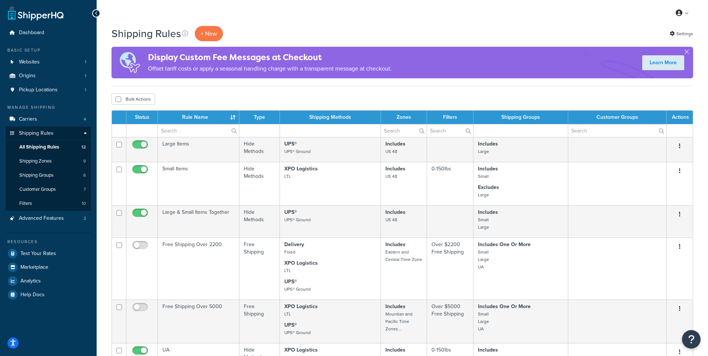
scroll to position [449, 0]
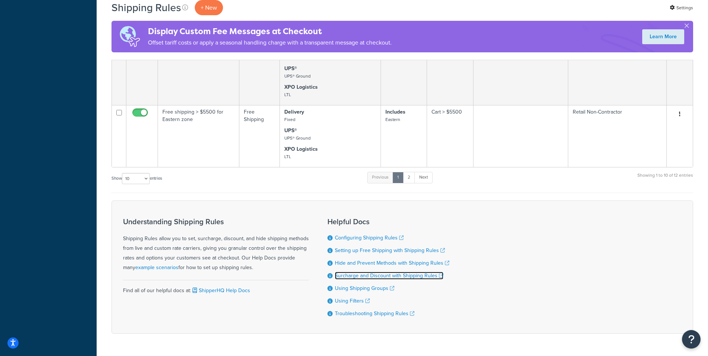
click at [399, 274] on link "Surcharge and Discount with Shipping Rules" at bounding box center [389, 276] width 109 height 8
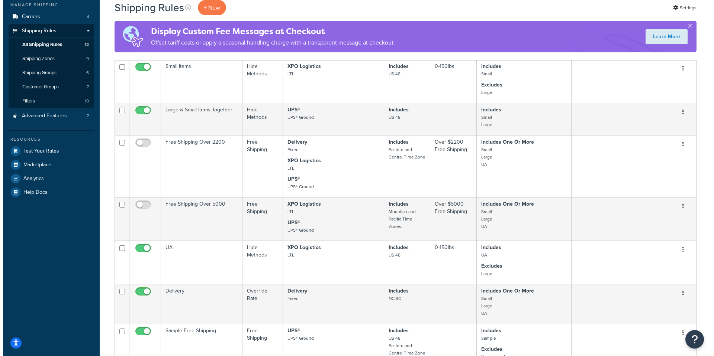
scroll to position [0, 0]
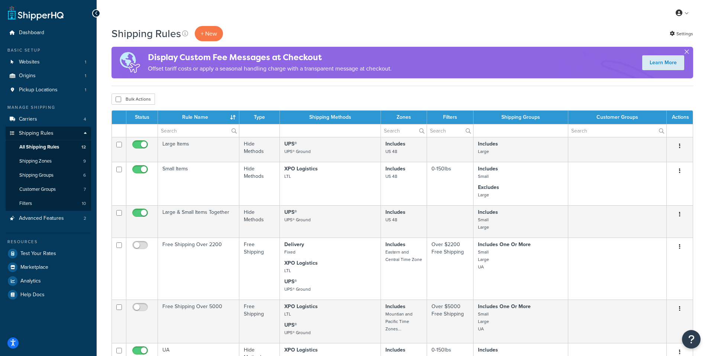
click at [686, 52] on button "button" at bounding box center [687, 53] width 2 height 2
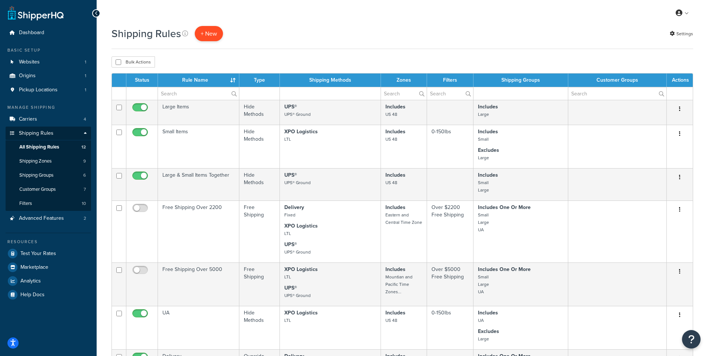
click at [203, 33] on p "+ New" at bounding box center [209, 33] width 28 height 15
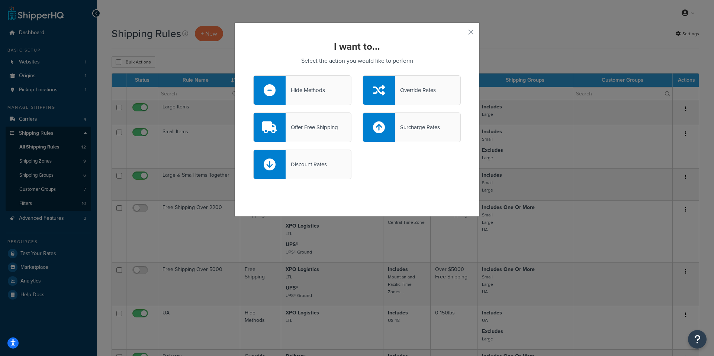
click at [384, 85] on div at bounding box center [379, 90] width 32 height 29
click at [0, 0] on input "Override Rates" at bounding box center [0, 0] width 0 height 0
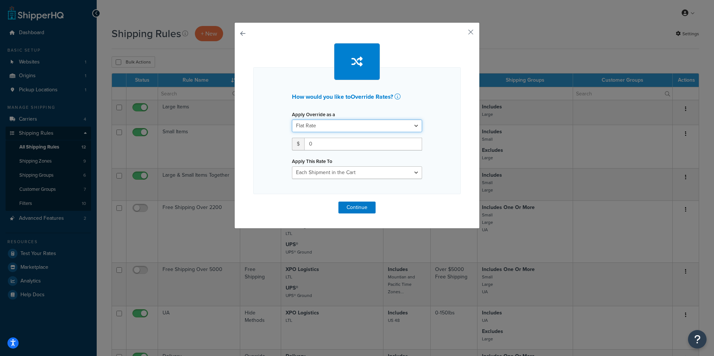
click at [412, 123] on select "Flat Rate Percentage Flat Rate & Percentage" at bounding box center [357, 126] width 130 height 13
click at [292, 120] on select "Flat Rate Percentage Flat Rate & Percentage" at bounding box center [357, 126] width 130 height 13
click at [388, 145] on input "0" at bounding box center [363, 144] width 118 height 13
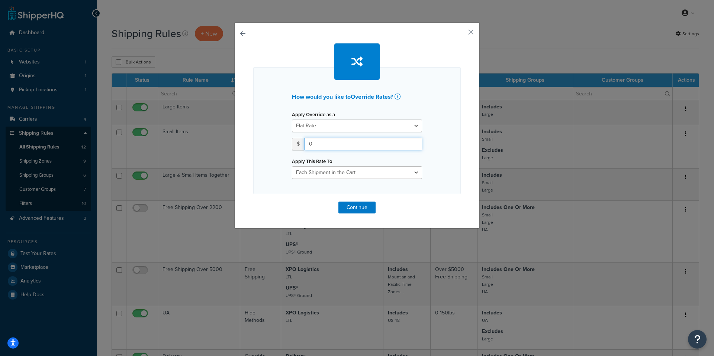
click at [388, 145] on input "0" at bounding box center [363, 144] width 118 height 13
click at [406, 173] on select "Each Shipment in the Cart Each Shipping Group in the Cart Each Item within a Sh…" at bounding box center [357, 173] width 130 height 13
drag, startPoint x: 463, startPoint y: 34, endPoint x: 474, endPoint y: 33, distance: 10.4
click at [472, 34] on div "How would you like to Override Rates ? Apply Override as a Flat Rate Percentage…" at bounding box center [356, 125] width 245 height 207
click at [474, 33] on div "How would you like to Override Rates ? Apply Override as a Flat Rate Percentage…" at bounding box center [356, 125] width 245 height 207
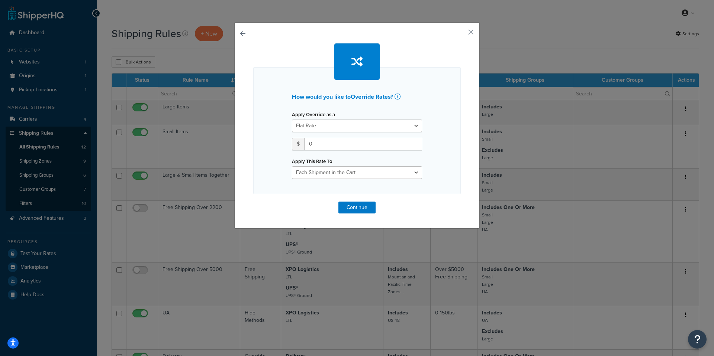
click at [471, 33] on div "How would you like to Override Rates ? Apply Override as a Flat Rate Percentage…" at bounding box center [356, 125] width 245 height 207
click at [461, 34] on button "button" at bounding box center [460, 35] width 2 height 2
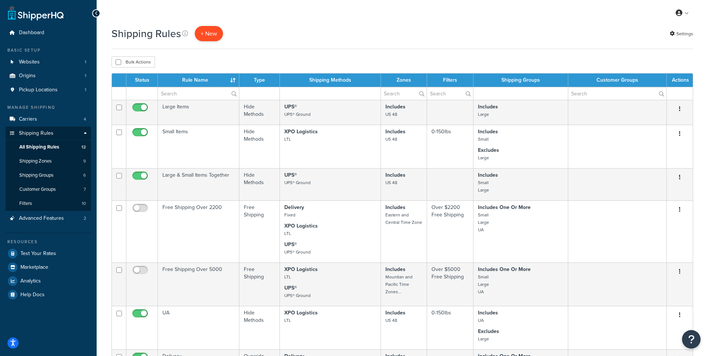
click at [206, 33] on p "+ New" at bounding box center [209, 33] width 28 height 15
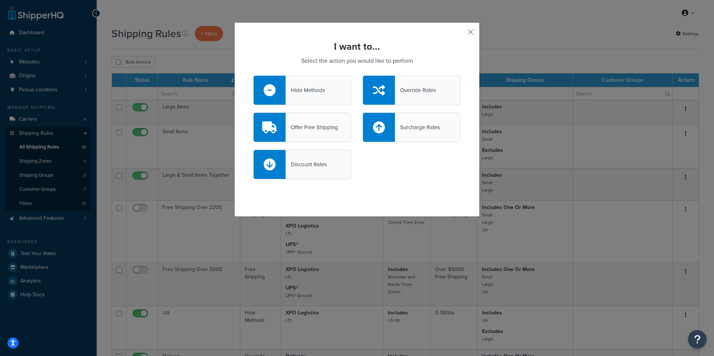
click at [461, 34] on button "button" at bounding box center [460, 35] width 2 height 2
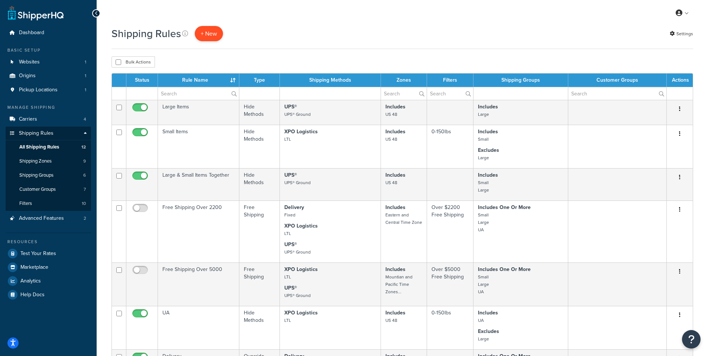
click at [209, 33] on p "+ New" at bounding box center [209, 33] width 28 height 15
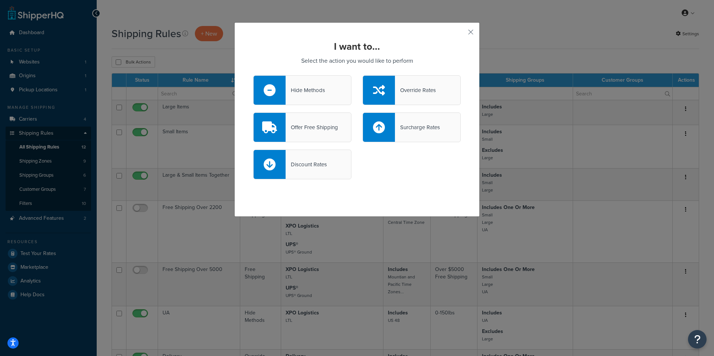
click at [428, 98] on div "Override Rates" at bounding box center [411, 90] width 98 height 30
click at [0, 0] on input "Override Rates" at bounding box center [0, 0] width 0 height 0
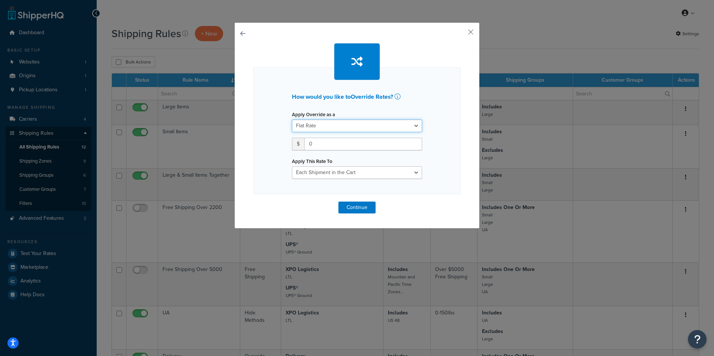
click at [393, 128] on select "Flat Rate Percentage Flat Rate & Percentage" at bounding box center [357, 126] width 130 height 13
click at [461, 34] on button "button" at bounding box center [460, 35] width 2 height 2
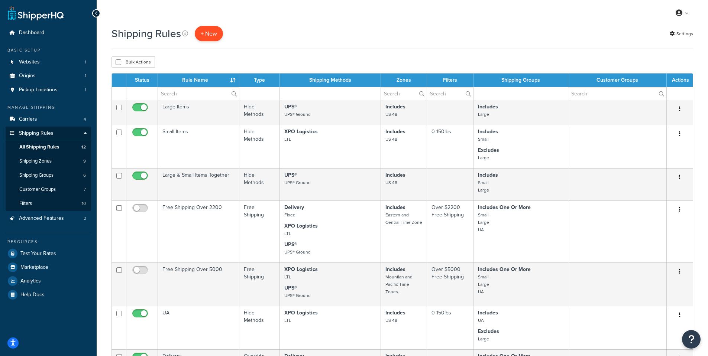
click at [197, 35] on p "+ New" at bounding box center [209, 33] width 28 height 15
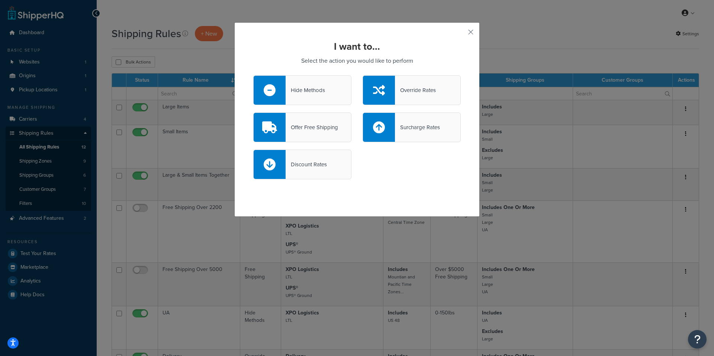
click at [271, 163] on icon at bounding box center [270, 165] width 12 height 12
click at [0, 0] on input "Discount Rates" at bounding box center [0, 0] width 0 height 0
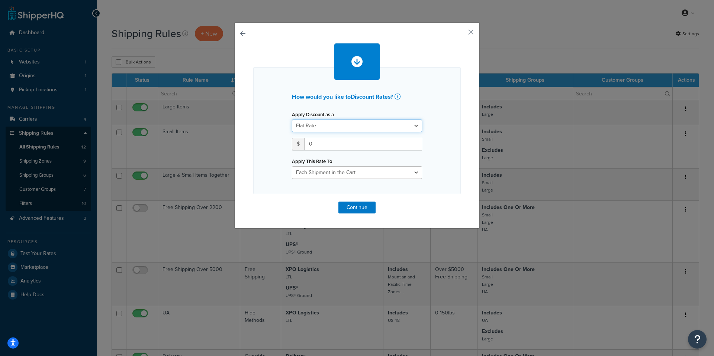
click at [406, 124] on select "Flat Rate Percentage Flat Rate & Percentage" at bounding box center [357, 126] width 130 height 13
select select "PERCENTAGE"
click at [292, 120] on select "Flat Rate Percentage Flat Rate & Percentage" at bounding box center [357, 126] width 130 height 13
click at [461, 34] on button "button" at bounding box center [460, 35] width 2 height 2
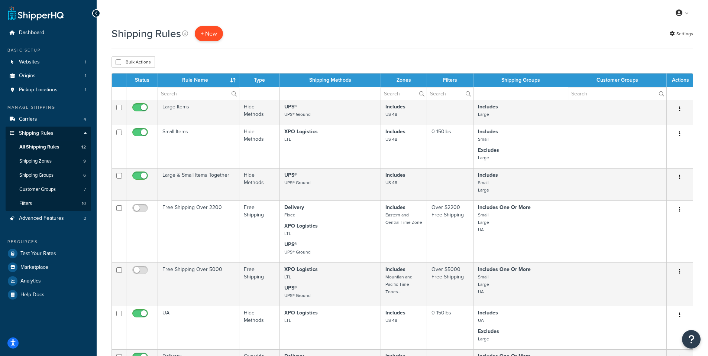
click at [204, 32] on p "+ New" at bounding box center [209, 33] width 28 height 15
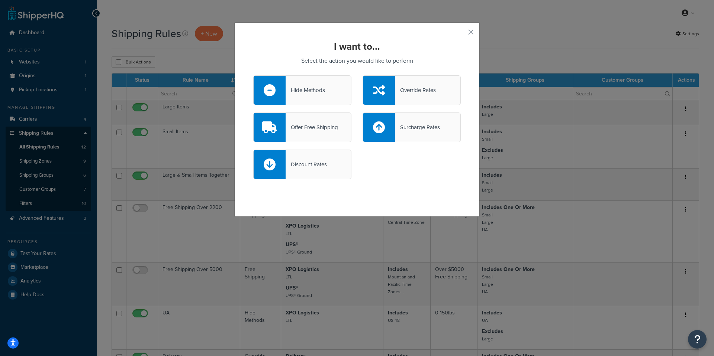
click at [272, 158] on div at bounding box center [269, 164] width 32 height 29
click at [0, 0] on input "Discount Rates" at bounding box center [0, 0] width 0 height 0
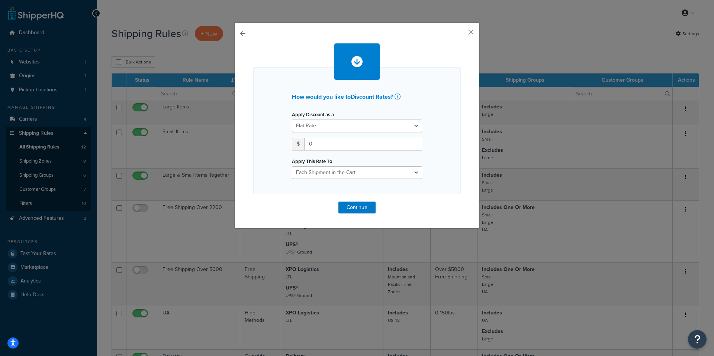
click at [461, 34] on button "button" at bounding box center [460, 35] width 2 height 2
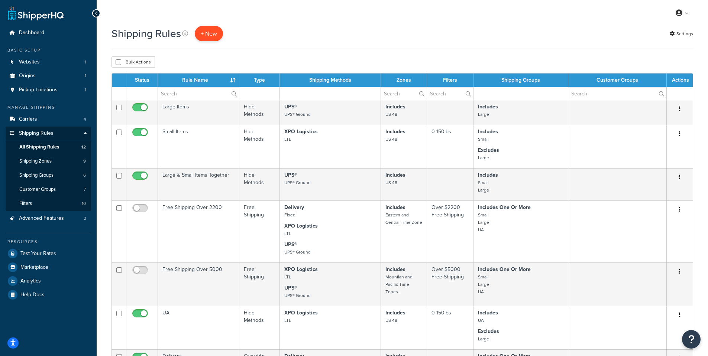
click at [197, 34] on p "+ New" at bounding box center [209, 33] width 28 height 15
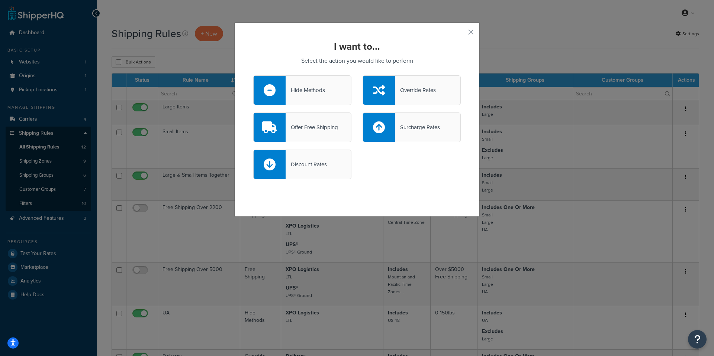
click at [268, 129] on icon at bounding box center [269, 128] width 15 height 12
click at [0, 0] on input "Offer Free Shipping" at bounding box center [0, 0] width 0 height 0
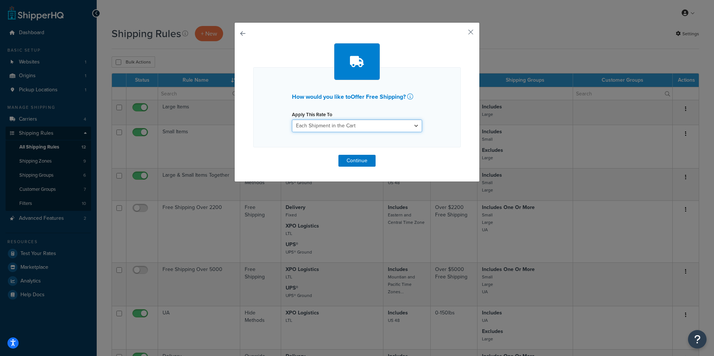
click at [392, 125] on select "Each Shipment in the Cart Each Shipping Group in the Cart Each Item within a Sh…" at bounding box center [357, 126] width 130 height 13
select select "ITEM"
click at [292, 120] on select "Each Shipment in the Cart Each Shipping Group in the Cart Each Item within a Sh…" at bounding box center [357, 126] width 130 height 13
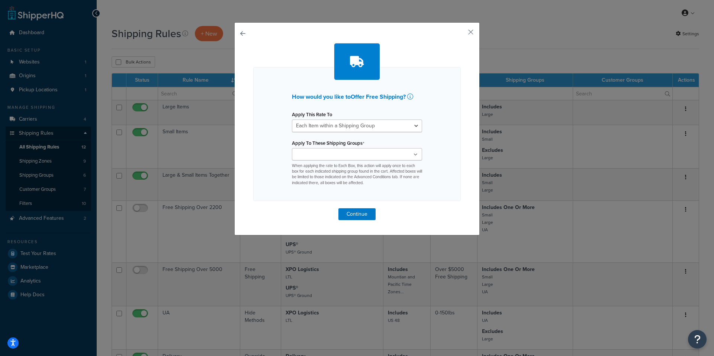
click at [423, 155] on div "Apply To These Shipping Groups Large Sample Small UA xpoonly All Products not a…" at bounding box center [356, 162] width 141 height 48
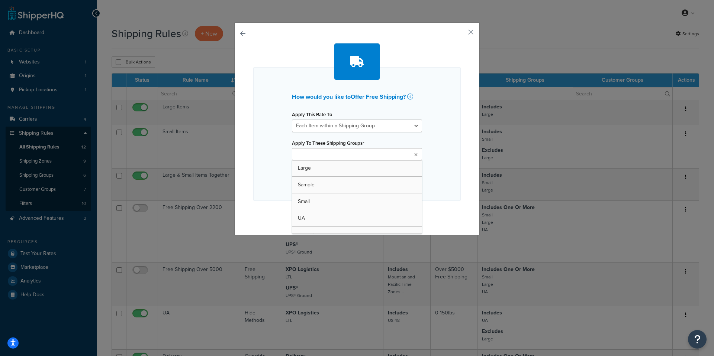
click at [405, 156] on ul at bounding box center [357, 154] width 130 height 12
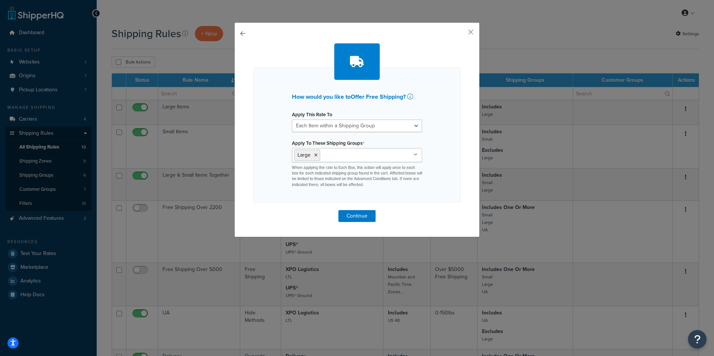
click at [440, 166] on div "How would you like to Offer Free Shipping ? Apply This Rate To Each Shipment in…" at bounding box center [356, 135] width 207 height 136
drag, startPoint x: 415, startPoint y: 162, endPoint x: 416, endPoint y: 154, distance: 8.2
click at [415, 161] on div "Large Sample Small UA xpoonly All Products not assigned to a Shipping Group Whe…" at bounding box center [357, 168] width 130 height 40
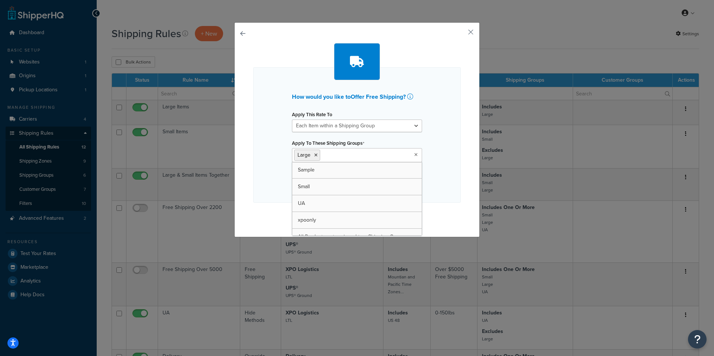
click at [416, 154] on ul "Large" at bounding box center [357, 155] width 130 height 14
click at [442, 198] on div "How would you like to Offer Free Shipping ? Apply This Rate To Each Shipment in…" at bounding box center [356, 135] width 207 height 136
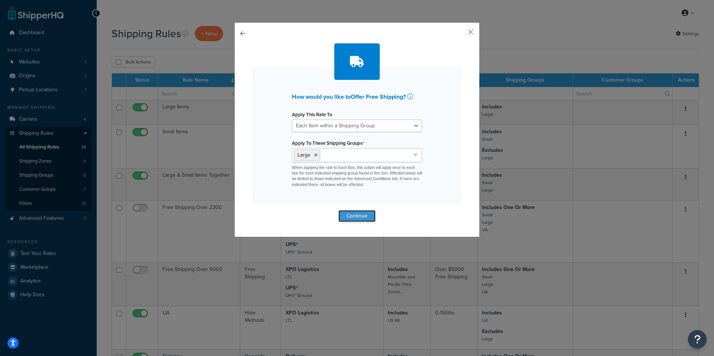
click at [345, 219] on button "Continue" at bounding box center [356, 216] width 37 height 12
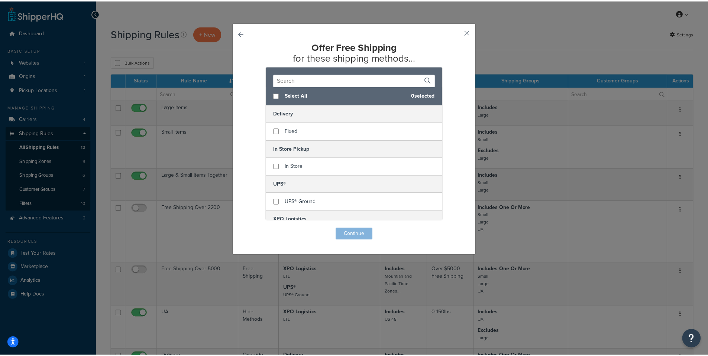
scroll to position [26, 0]
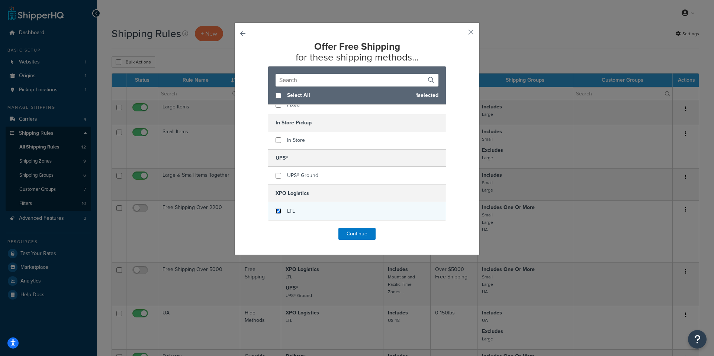
click at [277, 211] on input "checkbox" at bounding box center [278, 212] width 6 height 6
checkbox input "true"
click at [350, 233] on button "Continue" at bounding box center [356, 234] width 37 height 12
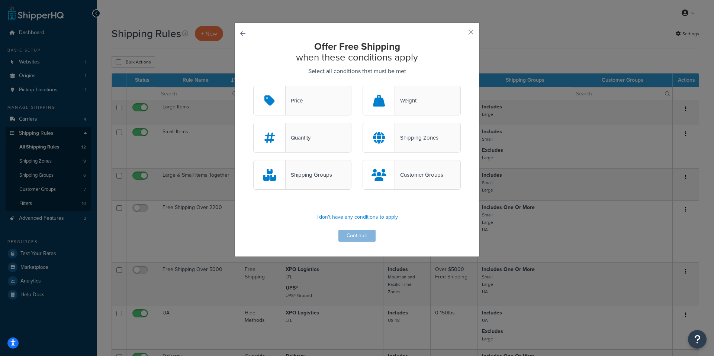
click at [296, 103] on div "Price" at bounding box center [293, 101] width 17 height 10
click at [0, 0] on input "Price" at bounding box center [0, 0] width 0 height 0
click at [412, 102] on div "Weight" at bounding box center [406, 101] width 22 height 10
click at [0, 0] on input "Weight" at bounding box center [0, 0] width 0 height 0
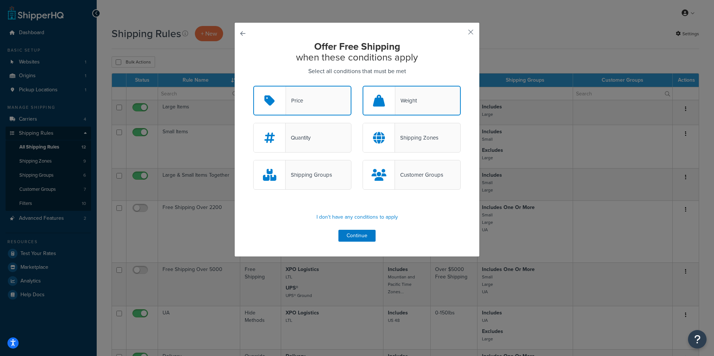
click at [304, 143] on div "Quantity" at bounding box center [297, 138] width 25 height 10
click at [0, 0] on input "Quantity" at bounding box center [0, 0] width 0 height 0
click at [414, 137] on div "Shipping Zones" at bounding box center [416, 138] width 43 height 10
click at [0, 0] on input "Shipping Zones" at bounding box center [0, 0] width 0 height 0
click at [412, 174] on div "Customer Groups" at bounding box center [419, 175] width 48 height 10
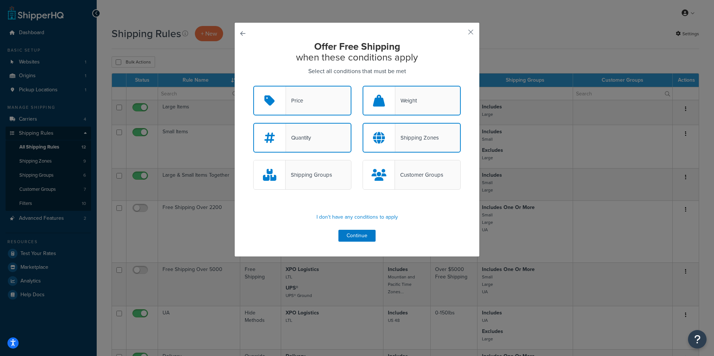
click at [0, 0] on input "Customer Groups" at bounding box center [0, 0] width 0 height 0
click at [284, 181] on div "Shipping Groups" at bounding box center [302, 175] width 98 height 30
click at [0, 0] on input "Shipping Groups" at bounding box center [0, 0] width 0 height 0
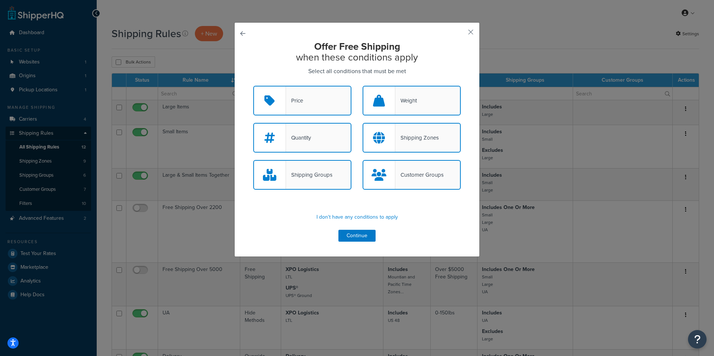
click at [400, 170] on div "Customer Groups" at bounding box center [411, 175] width 98 height 30
click at [0, 0] on input "Customer Groups" at bounding box center [0, 0] width 0 height 0
click at [347, 236] on button "Continue" at bounding box center [356, 236] width 37 height 12
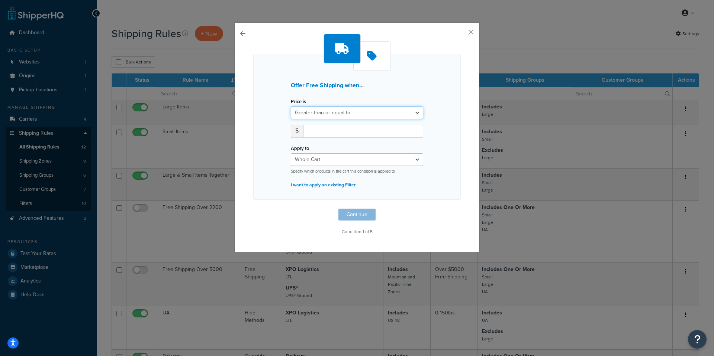
click at [417, 113] on select "Greater than or equal to Between or equal to Less than or equal to" at bounding box center [357, 113] width 132 height 13
click at [419, 85] on h3 "Offer Free Shipping when..." at bounding box center [357, 85] width 132 height 7
click at [416, 112] on select "Greater than or equal to Between or equal to Less than or equal to" at bounding box center [357, 113] width 132 height 13
click at [417, 112] on select "Greater than or equal to Between or equal to Less than or equal to" at bounding box center [357, 113] width 132 height 13
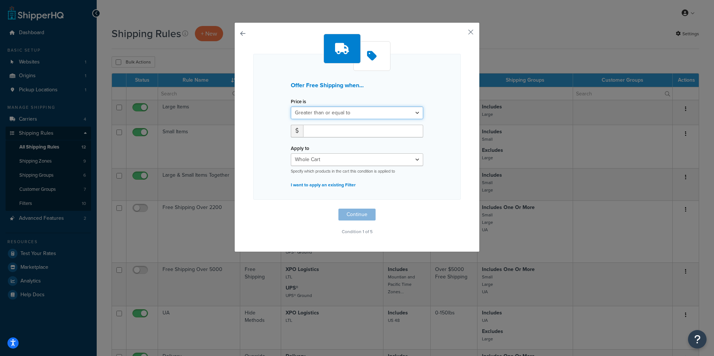
click at [335, 119] on select "Greater than or equal to Between or equal to Less than or equal to" at bounding box center [357, 113] width 132 height 13
click at [333, 133] on input "number" at bounding box center [363, 131] width 120 height 13
type input "25000"
click at [355, 161] on select "Whole Cart Everything in Shipping Group Everything at Origin Each Item within S…" at bounding box center [357, 160] width 132 height 13
click at [291, 154] on select "Whole Cart Everything in Shipping Group Everything at Origin Each Item within S…" at bounding box center [357, 160] width 132 height 13
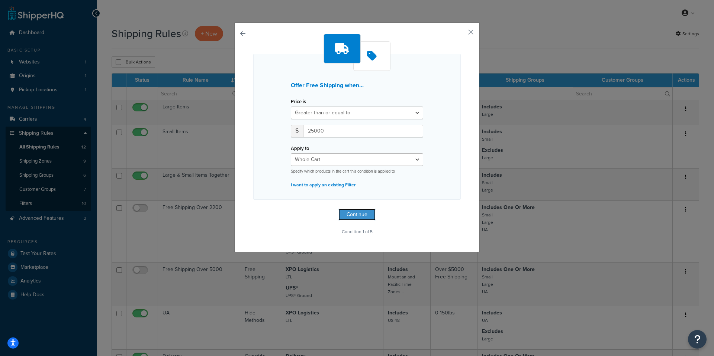
click at [350, 215] on button "Continue" at bounding box center [356, 215] width 37 height 12
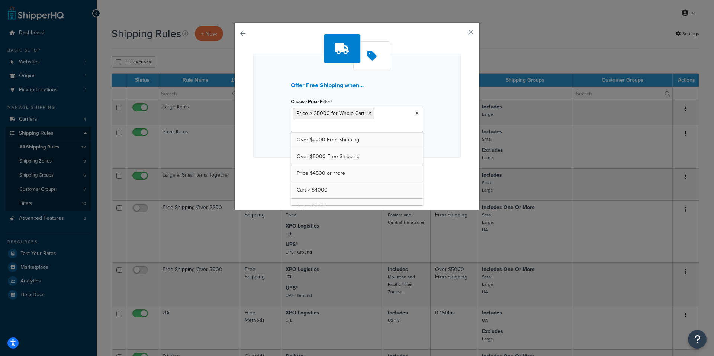
click at [390, 117] on ul "Price ≥ 25000 for Whole Cart" at bounding box center [357, 120] width 132 height 26
click at [439, 120] on div "Offer Free Shipping when... Choose Price Filter Price ≥ 25000 for Whole Cart Ov…" at bounding box center [356, 106] width 207 height 104
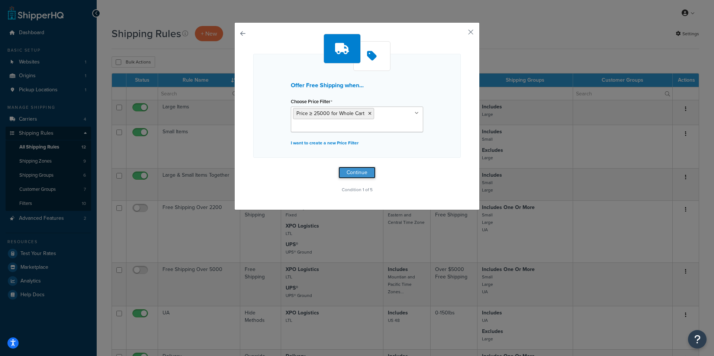
click at [359, 174] on button "Continue" at bounding box center [356, 173] width 37 height 12
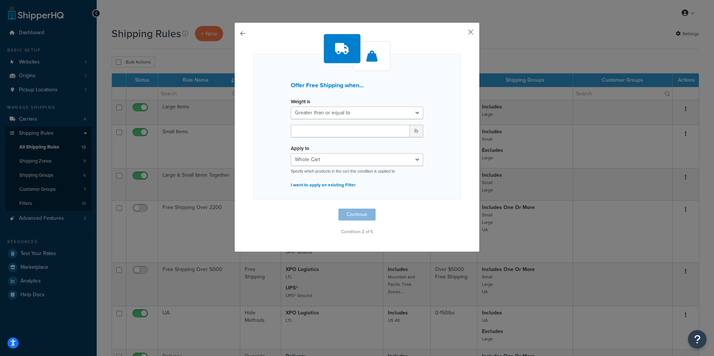
click at [461, 34] on button "button" at bounding box center [460, 35] width 2 height 2
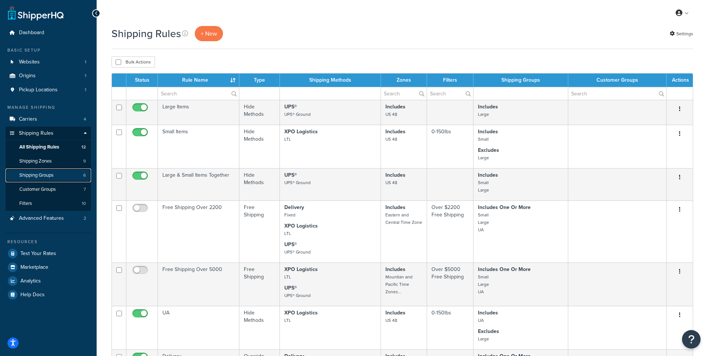
click at [42, 174] on span "Shipping Groups" at bounding box center [36, 175] width 34 height 6
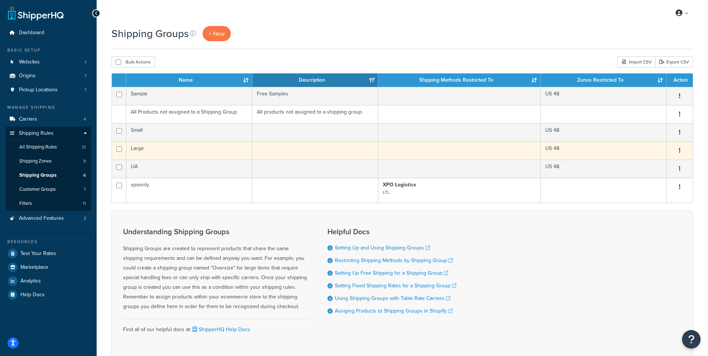
click at [136, 148] on td "Large" at bounding box center [189, 151] width 126 height 18
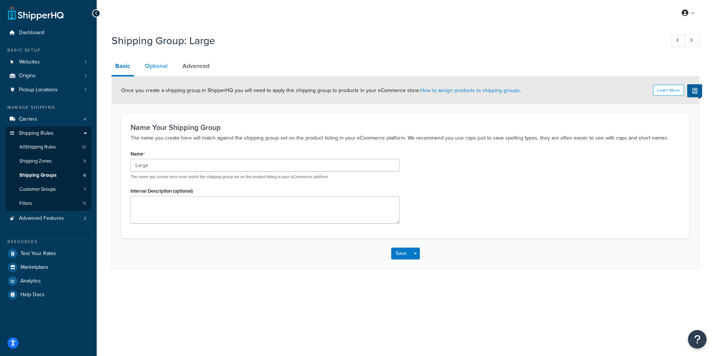
click at [164, 70] on link "Optional" at bounding box center [156, 66] width 30 height 18
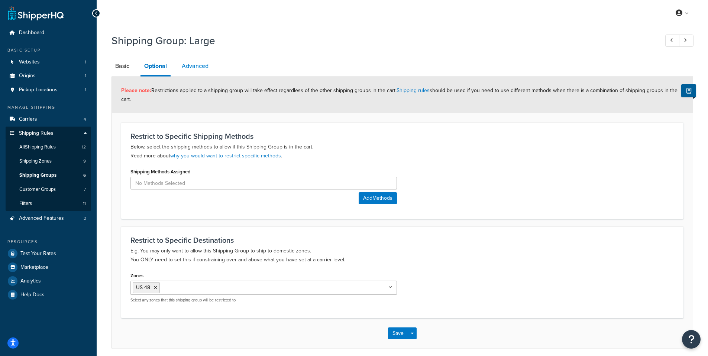
click at [212, 66] on link "Advanced" at bounding box center [195, 66] width 34 height 18
select select "85"
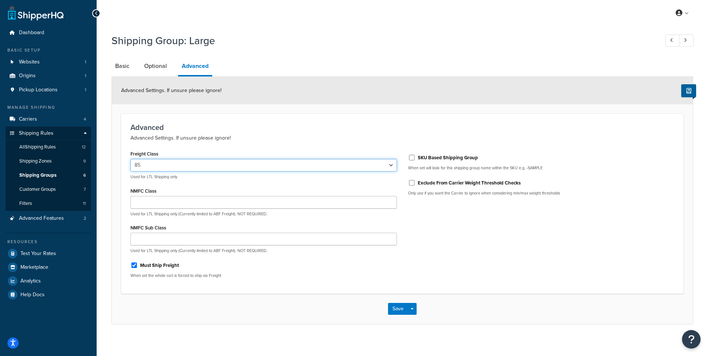
click at [391, 167] on select "50 55 60 65 70 77.5 85 92.5 100 110 125 150 175 200 250 300 400 500" at bounding box center [263, 165] width 266 height 13
click at [45, 175] on span "Shipping Groups" at bounding box center [37, 175] width 37 height 6
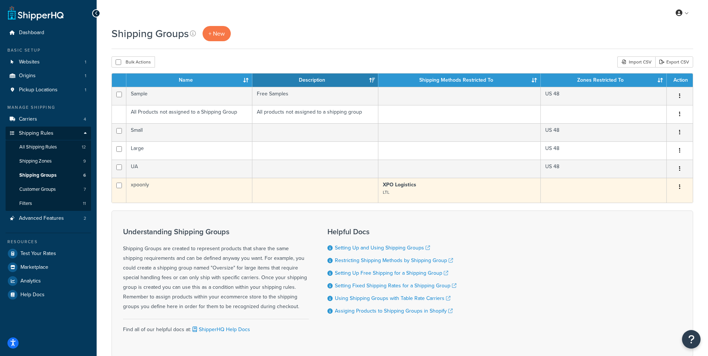
click at [143, 185] on td "xpoonly" at bounding box center [189, 190] width 126 height 25
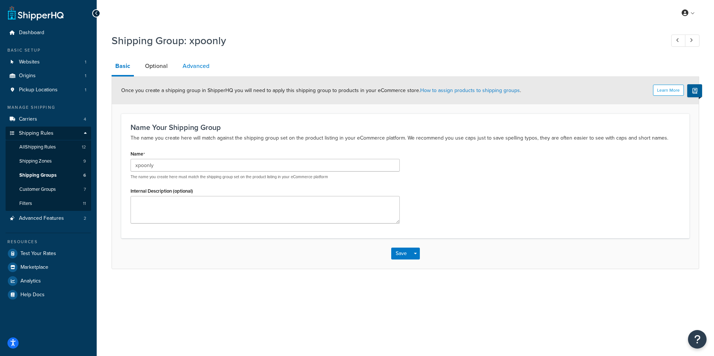
click at [196, 62] on link "Advanced" at bounding box center [196, 66] width 34 height 18
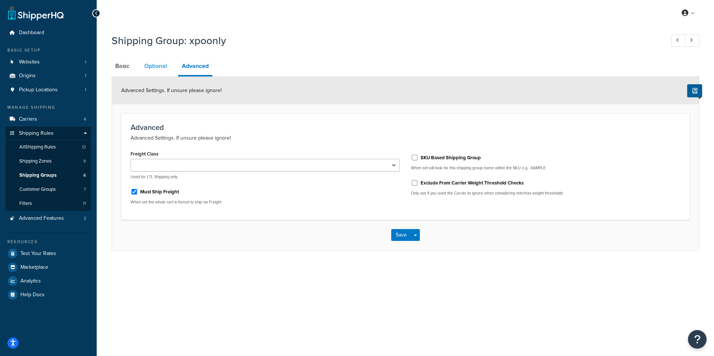
click at [151, 66] on link "Optional" at bounding box center [155, 66] width 30 height 18
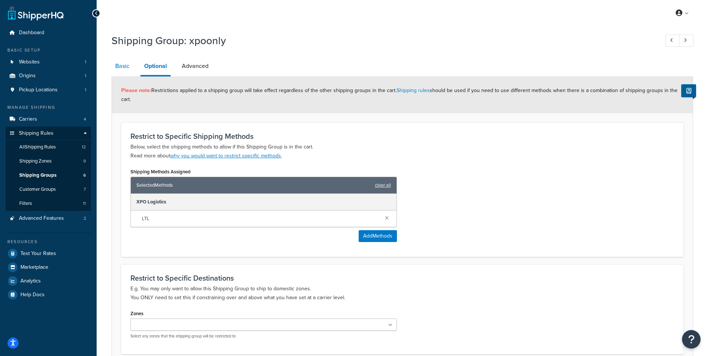
click at [130, 65] on link "Basic" at bounding box center [123, 66] width 22 height 18
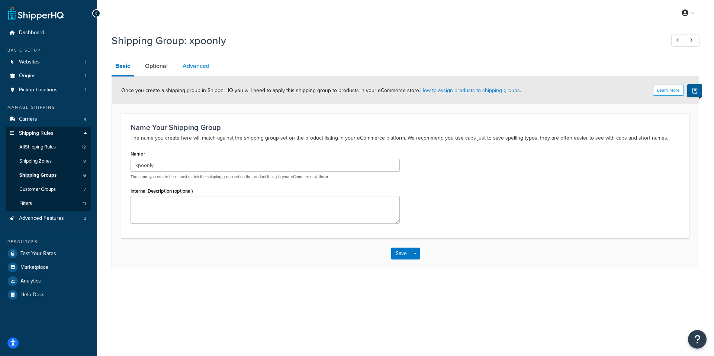
click at [190, 68] on link "Advanced" at bounding box center [196, 66] width 34 height 18
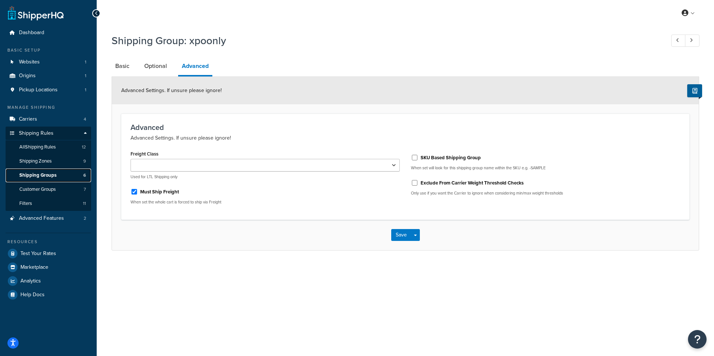
click at [50, 170] on link "Shipping Groups 6" at bounding box center [48, 176] width 85 height 14
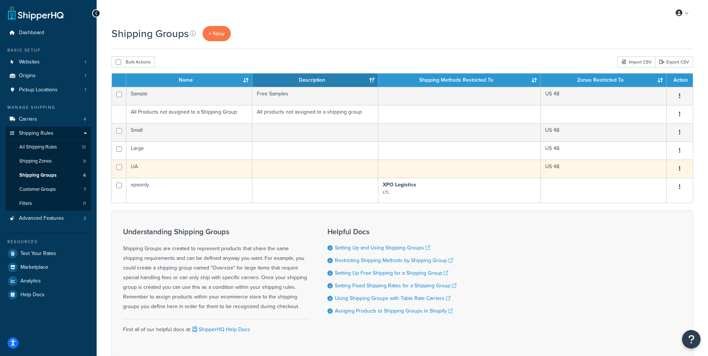
click at [168, 167] on td "UA" at bounding box center [189, 169] width 126 height 18
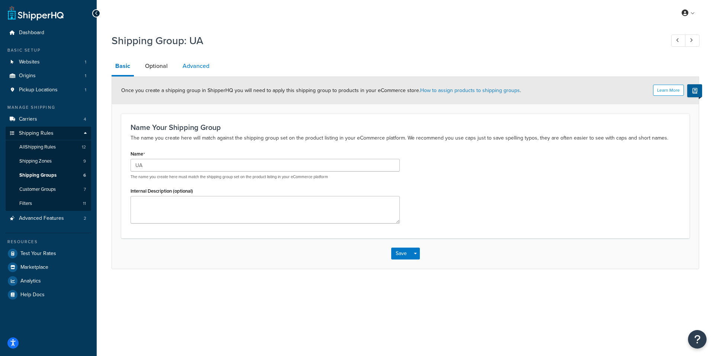
click at [193, 70] on link "Advanced" at bounding box center [196, 66] width 34 height 18
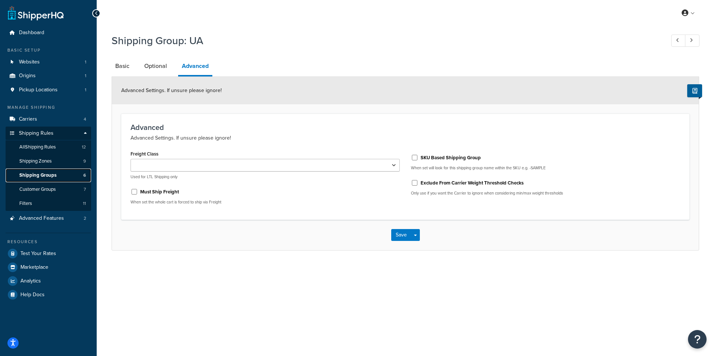
click at [44, 177] on span "Shipping Groups" at bounding box center [37, 175] width 37 height 6
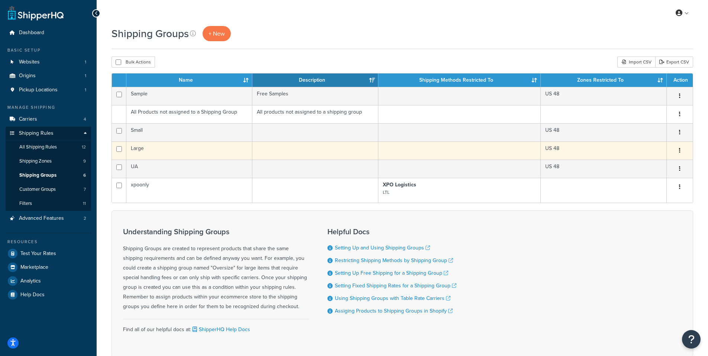
click at [132, 146] on td "Large" at bounding box center [189, 151] width 126 height 18
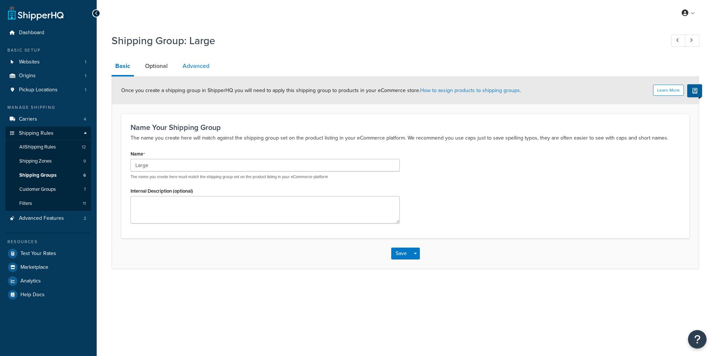
click at [197, 65] on link "Advanced" at bounding box center [196, 66] width 34 height 18
select select "85"
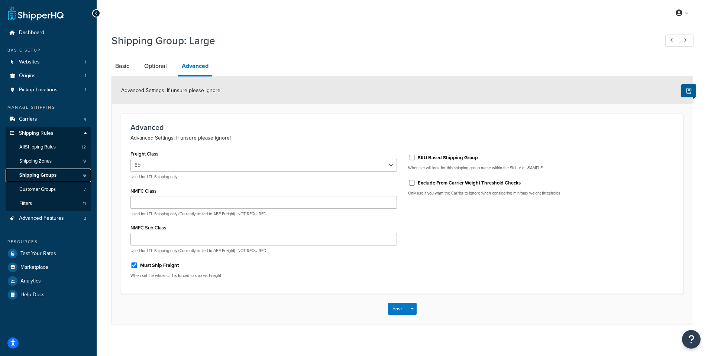
click at [47, 176] on span "Shipping Groups" at bounding box center [37, 175] width 37 height 6
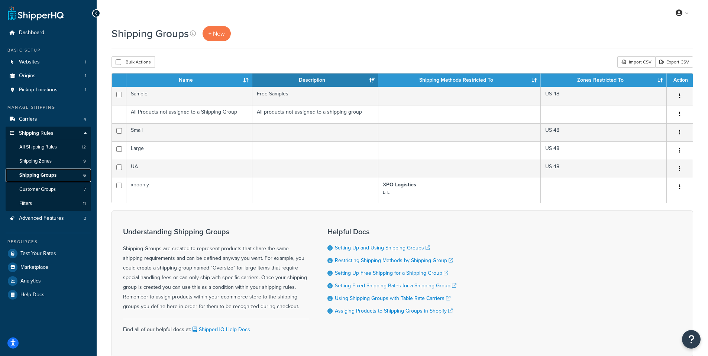
click at [50, 174] on span "Shipping Groups" at bounding box center [37, 175] width 37 height 6
